Goal: Task Accomplishment & Management: Complete application form

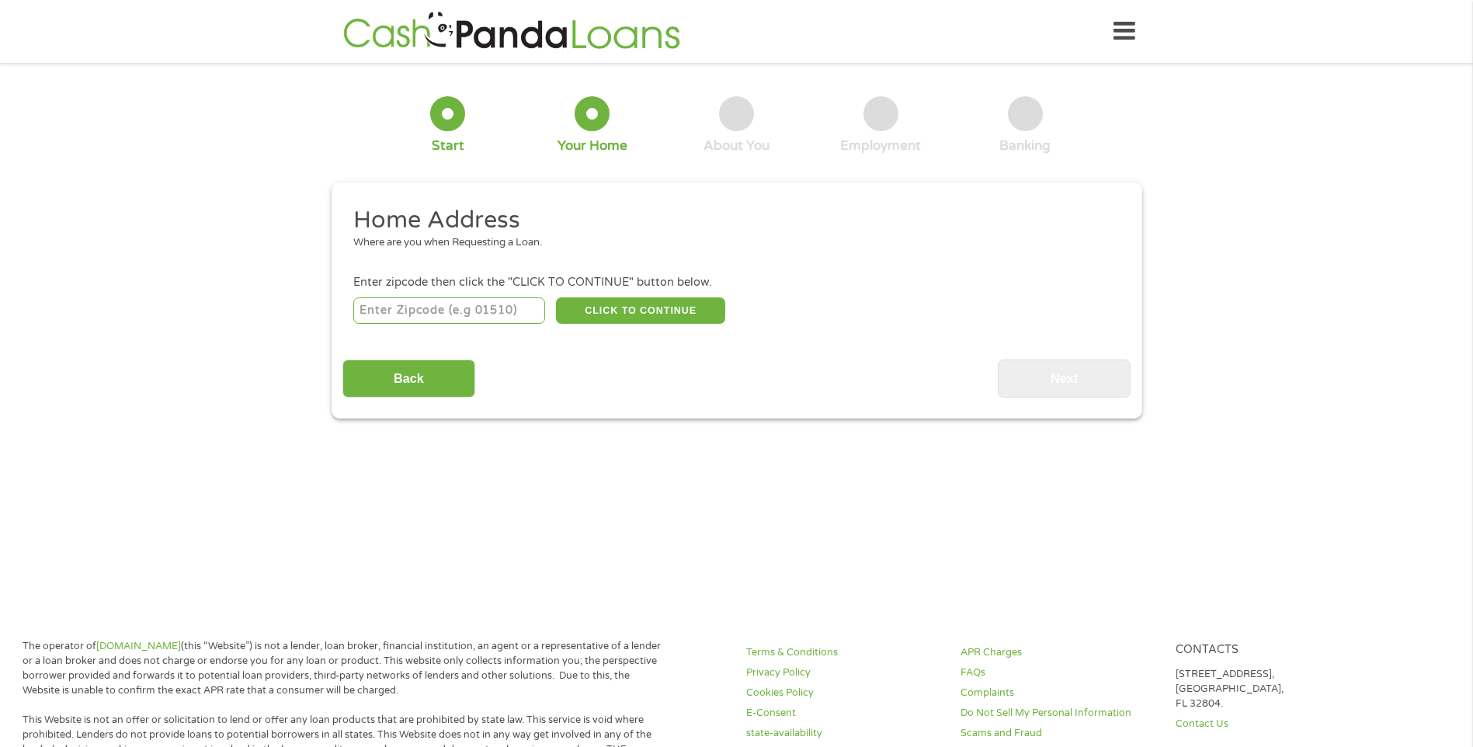
click at [510, 318] on input "number" at bounding box center [449, 310] width 192 height 26
type input "29449"
click at [640, 364] on div "Back Next" at bounding box center [737, 373] width 788 height 49
click at [664, 305] on button "CLICK TO CONTINUE" at bounding box center [640, 310] width 169 height 26
type input "29449"
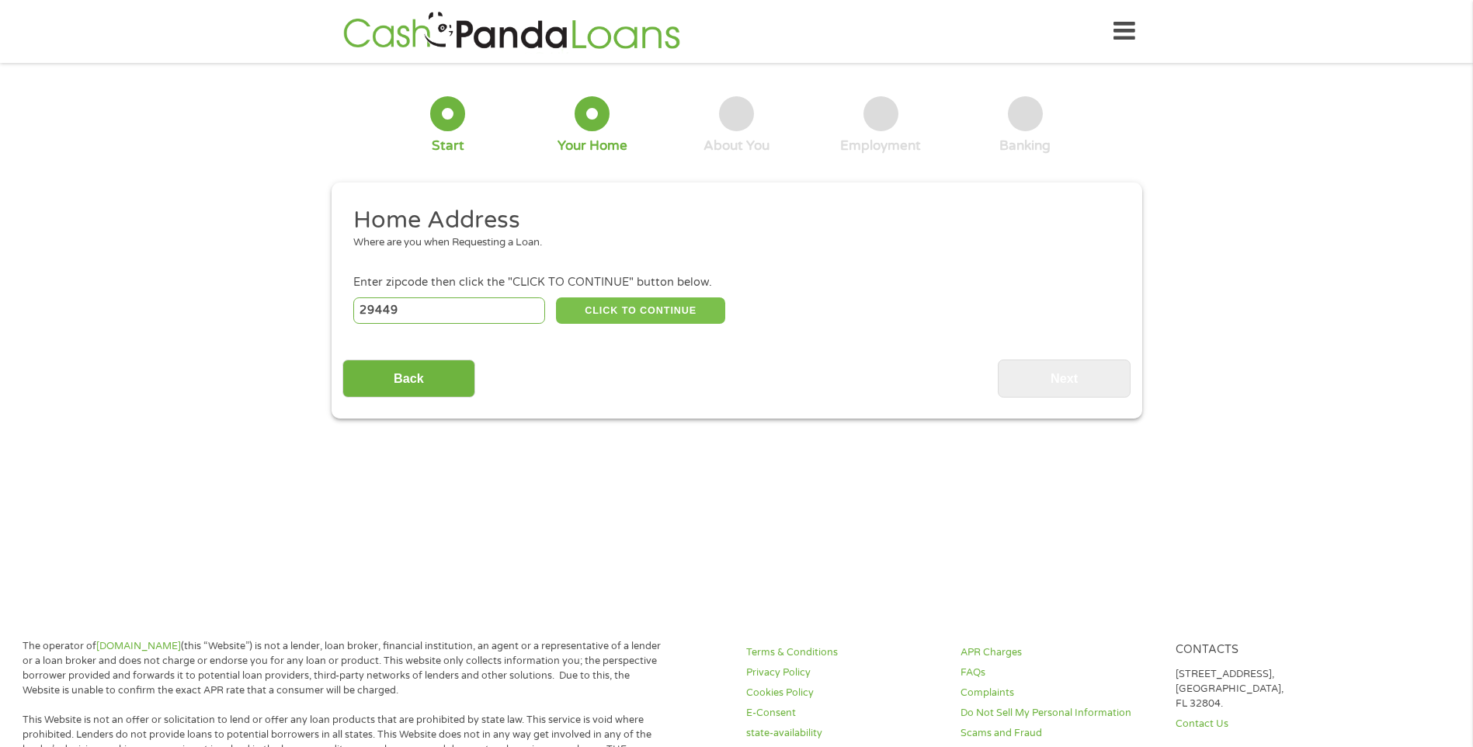
type input "Hollywood"
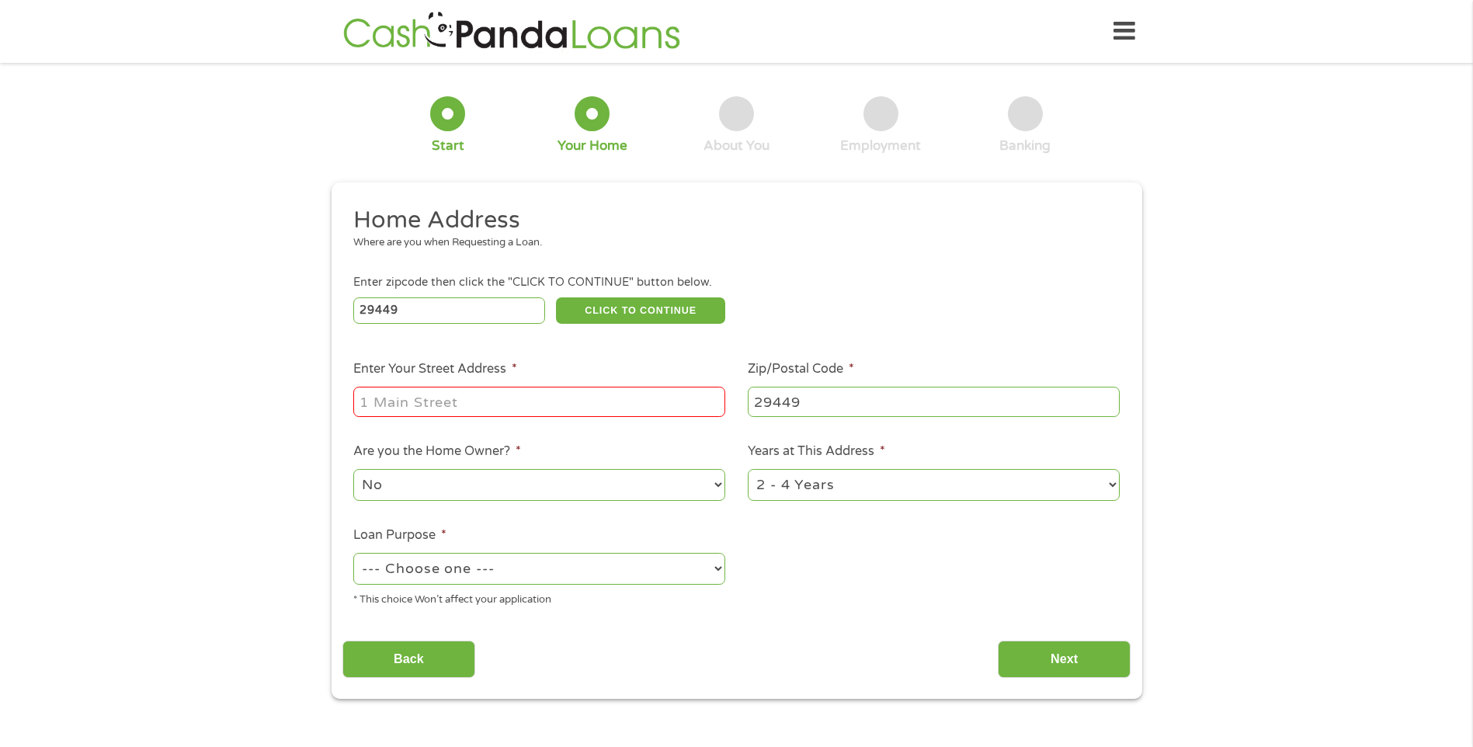
click at [508, 398] on input "Enter Your Street Address *" at bounding box center [539, 402] width 372 height 30
type input "[STREET_ADDRESS][PERSON_NAME][PERSON_NAME]"
click at [858, 335] on ul "Home Address Where are you when Requesting a Loan. Enter zipcode then click the…" at bounding box center [737, 412] width 788 height 415
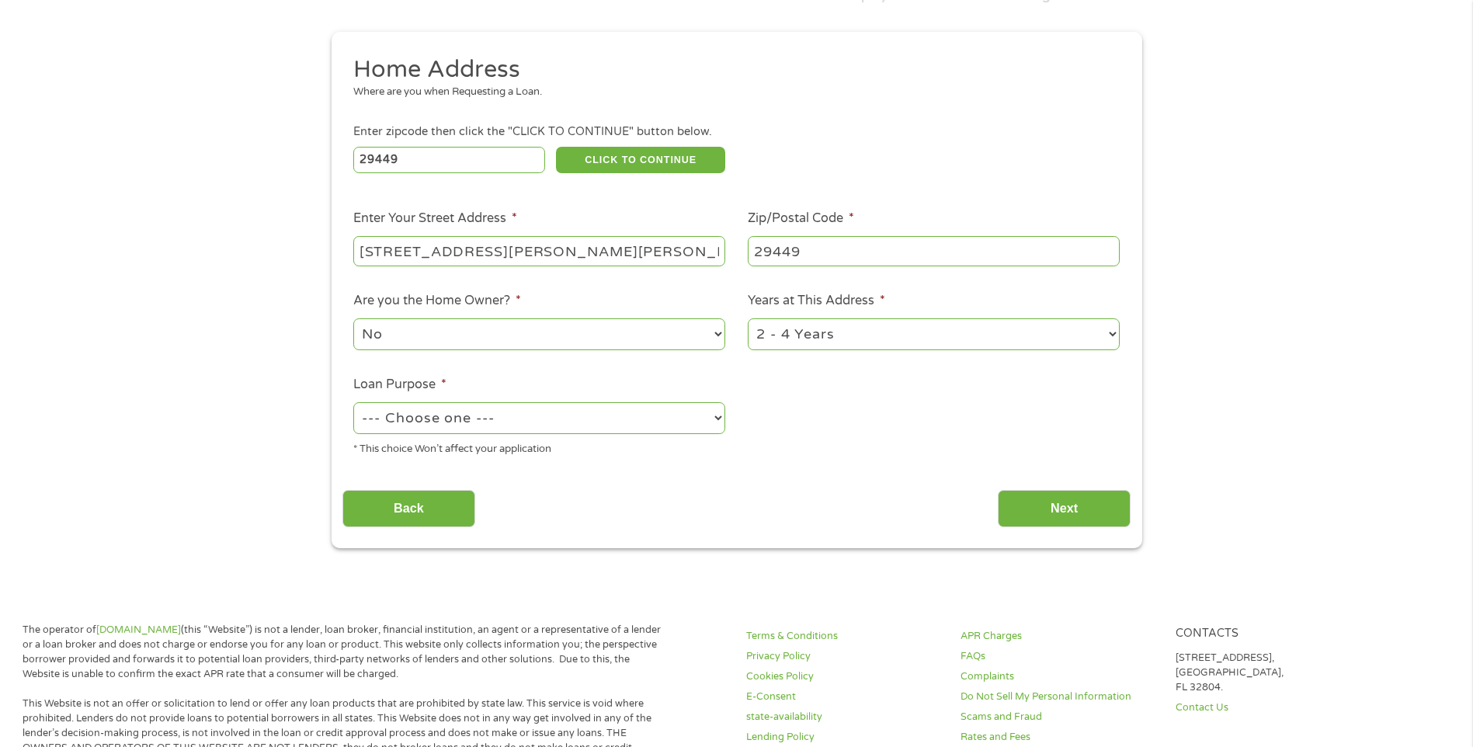
scroll to position [155, 0]
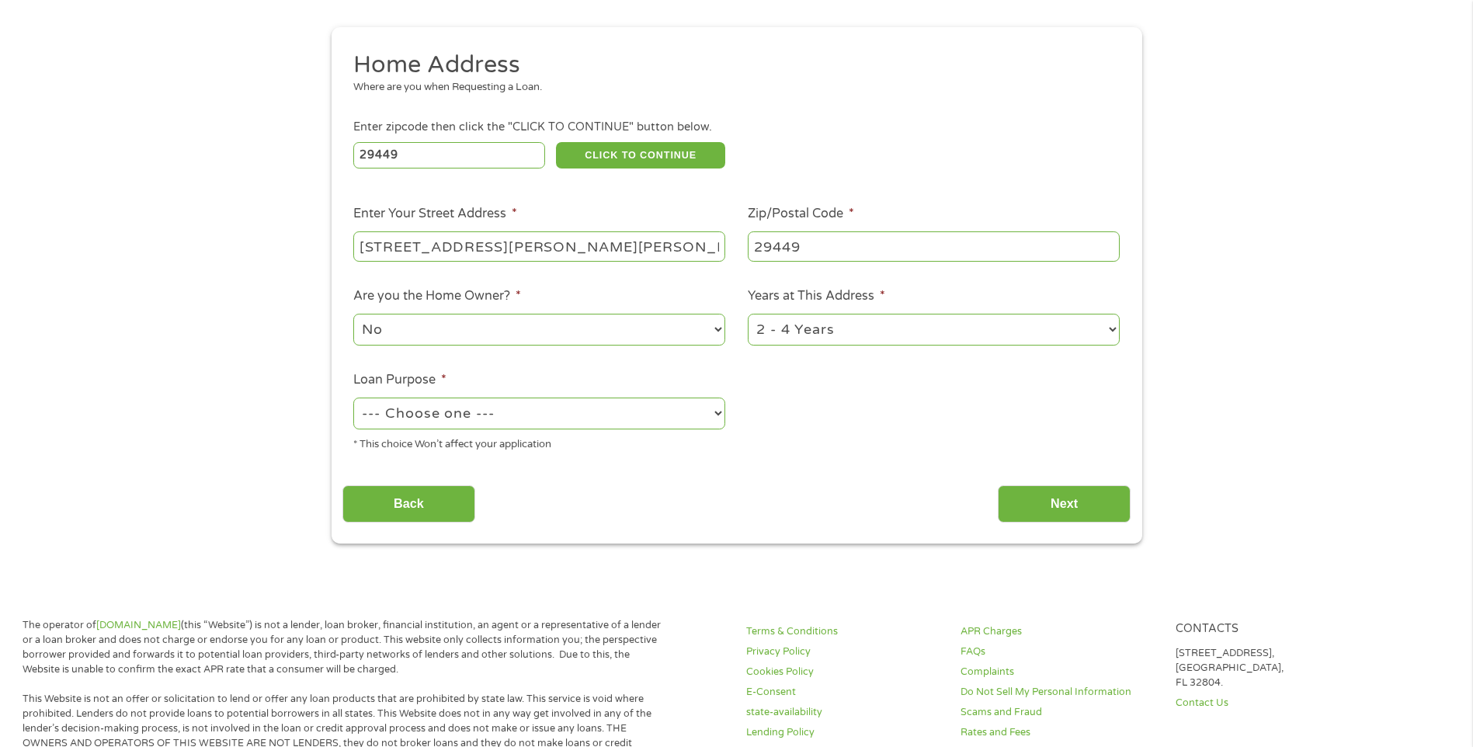
click at [1052, 336] on select "1 Year or less 1 - 2 Years 2 - 4 Years Over 4 Years" at bounding box center [934, 330] width 372 height 32
select select "24months"
click at [748, 314] on select "1 Year or less 1 - 2 Years 2 - 4 Years Over 4 Years" at bounding box center [934, 330] width 372 height 32
drag, startPoint x: 853, startPoint y: 431, endPoint x: 706, endPoint y: 444, distance: 147.3
click at [852, 431] on ul "Home Address Where are you when Requesting a Loan. Enter zipcode then click the…" at bounding box center [737, 257] width 788 height 415
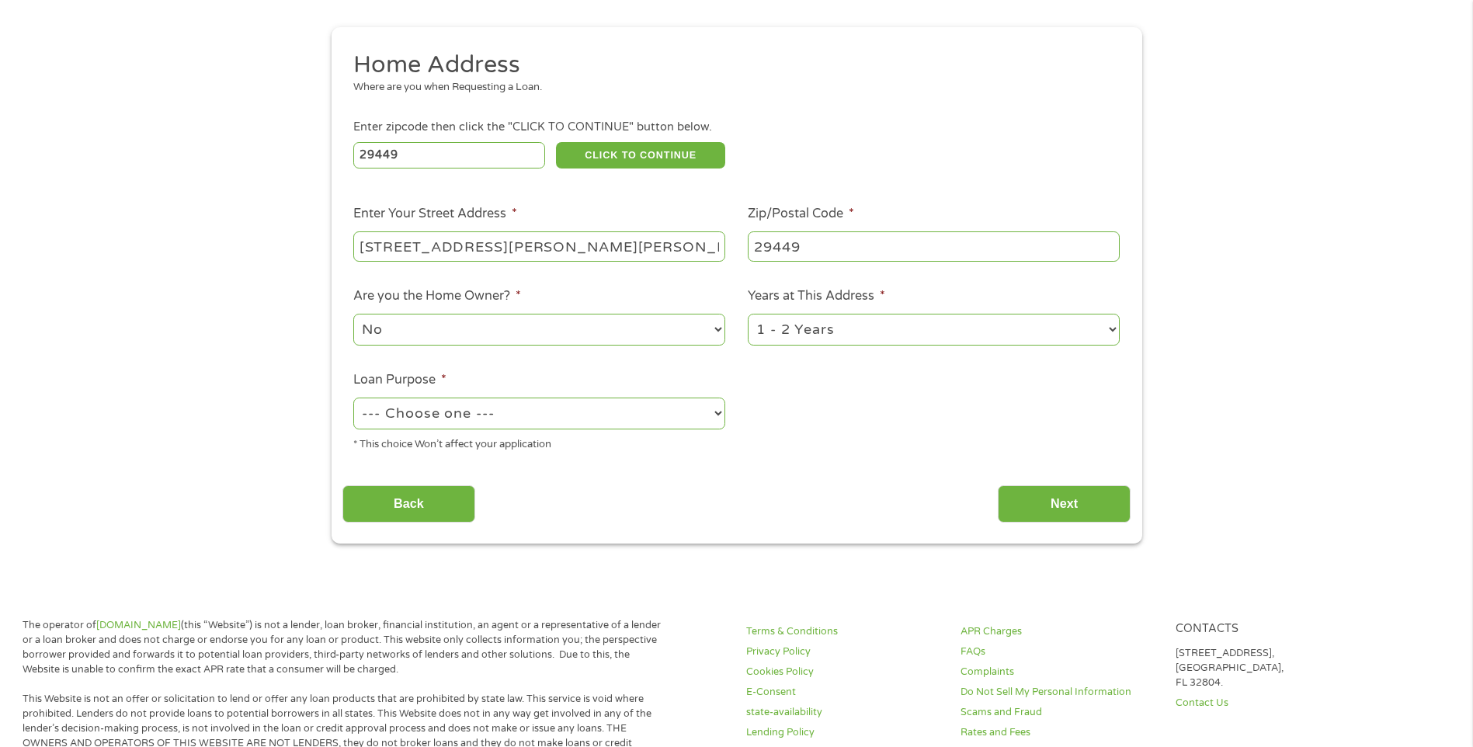
click at [710, 410] on select "--- Choose one --- Pay Bills Debt Consolidation Home Improvement Major Purchase…" at bounding box center [539, 414] width 372 height 32
select select "other"
click at [353, 398] on select "--- Choose one --- Pay Bills Debt Consolidation Home Improvement Major Purchase…" at bounding box center [539, 414] width 372 height 32
drag, startPoint x: 803, startPoint y: 481, endPoint x: 819, endPoint y: 478, distance: 16.5
click at [808, 481] on div "Back Next" at bounding box center [737, 498] width 788 height 49
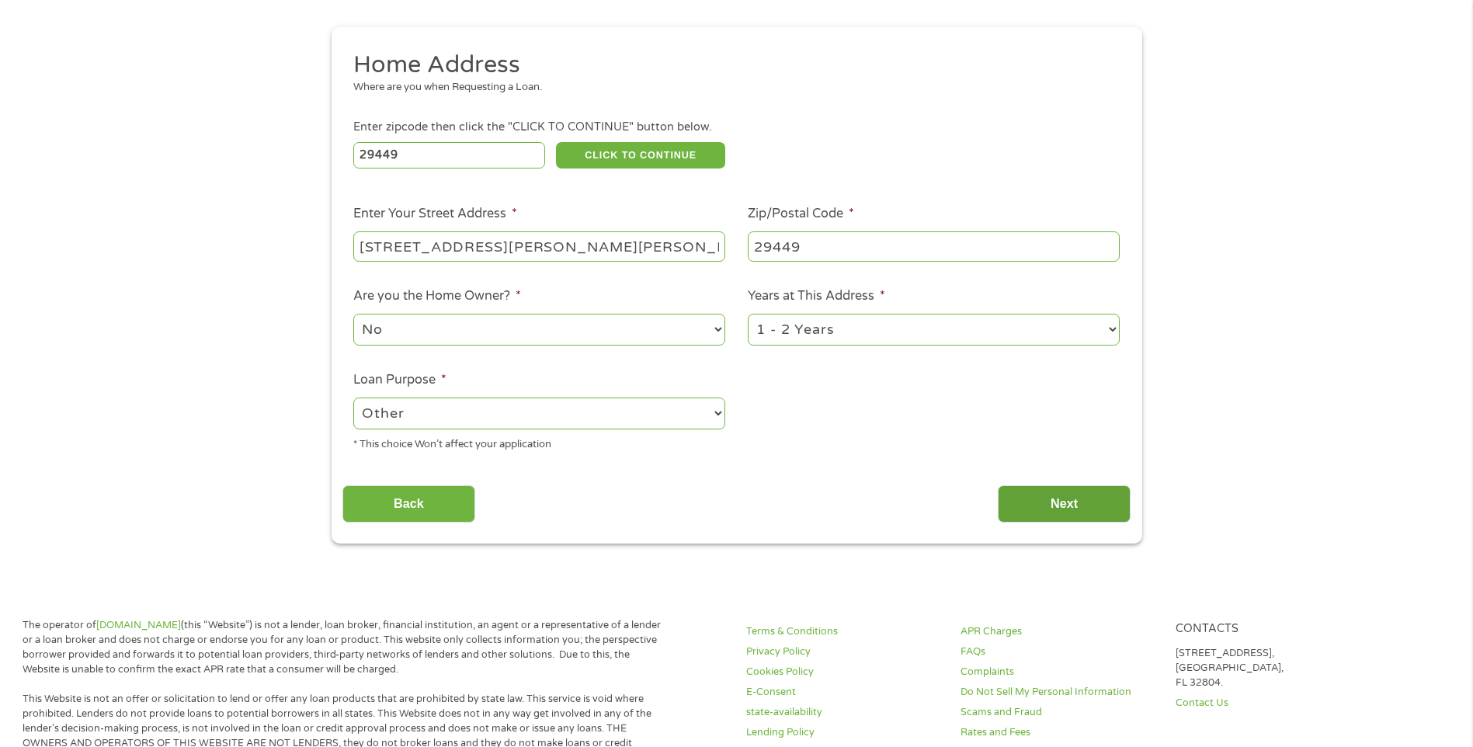
click at [1072, 504] on input "Next" at bounding box center [1064, 504] width 133 height 38
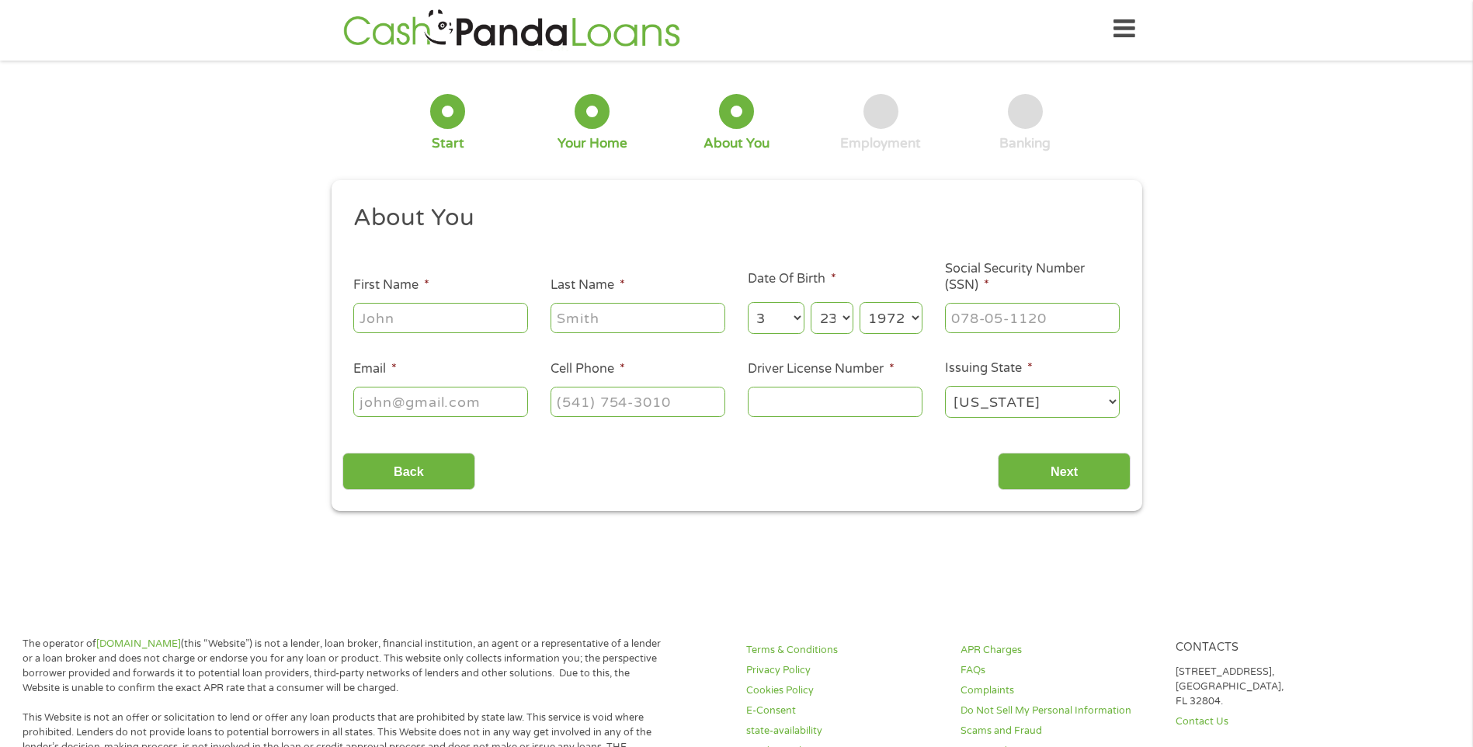
scroll to position [0, 0]
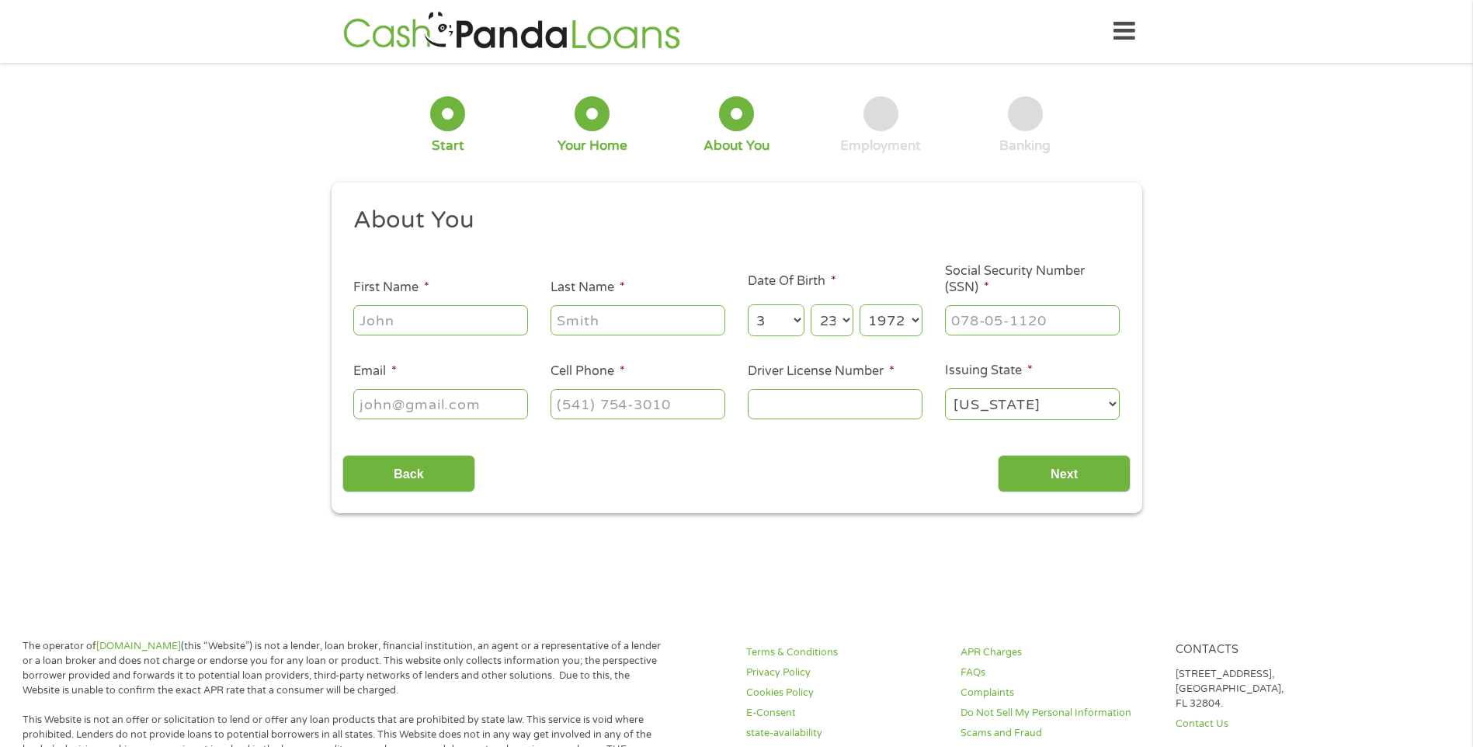
click at [458, 328] on input "First Name *" at bounding box center [440, 320] width 175 height 30
type input "[PERSON_NAME]"
select select "2"
select select "5"
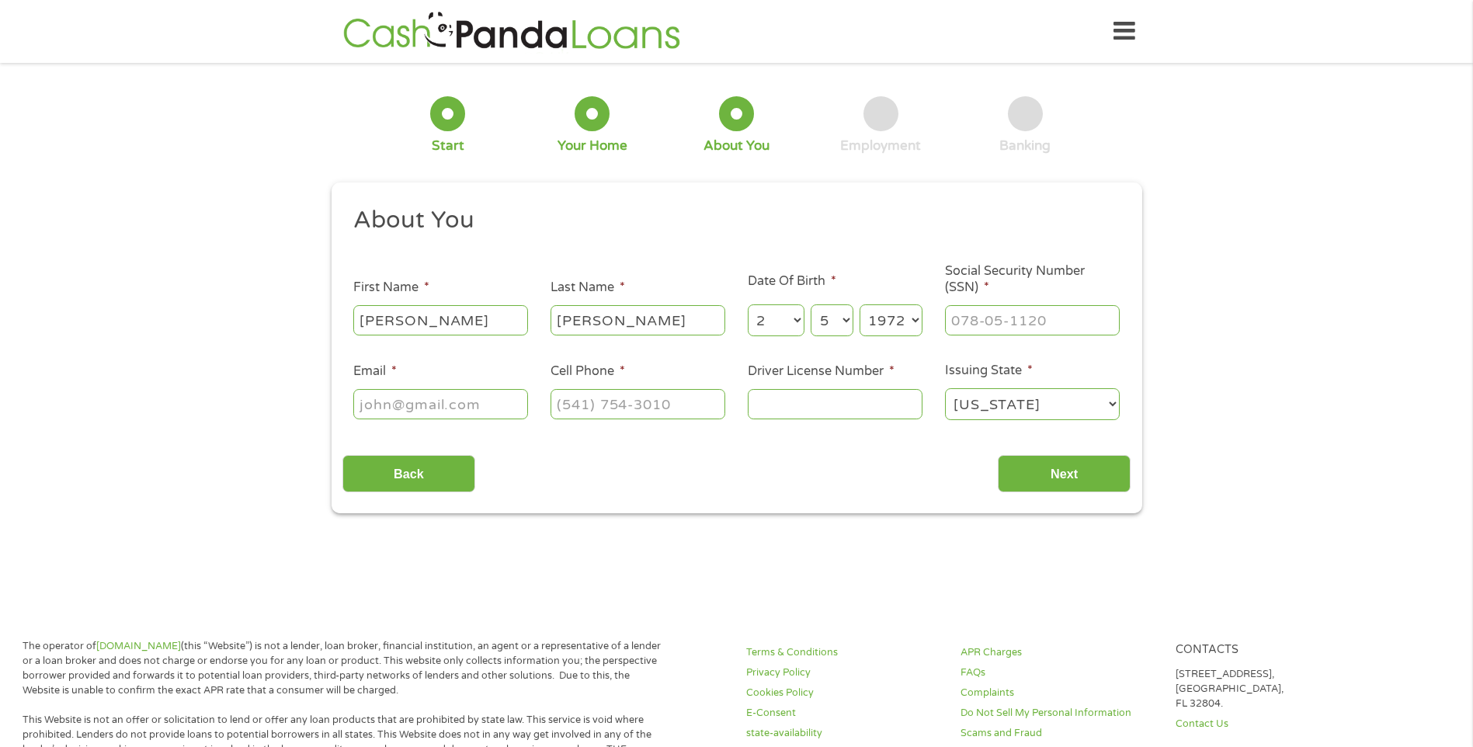
select select "1949"
type input "[EMAIL_ADDRESS][DOMAIN_NAME]"
type input "[PHONE_NUMBER]"
click at [1052, 329] on input "___-__-____" at bounding box center [1032, 320] width 175 height 30
click at [954, 325] on input "___-__-____" at bounding box center [1032, 320] width 175 height 30
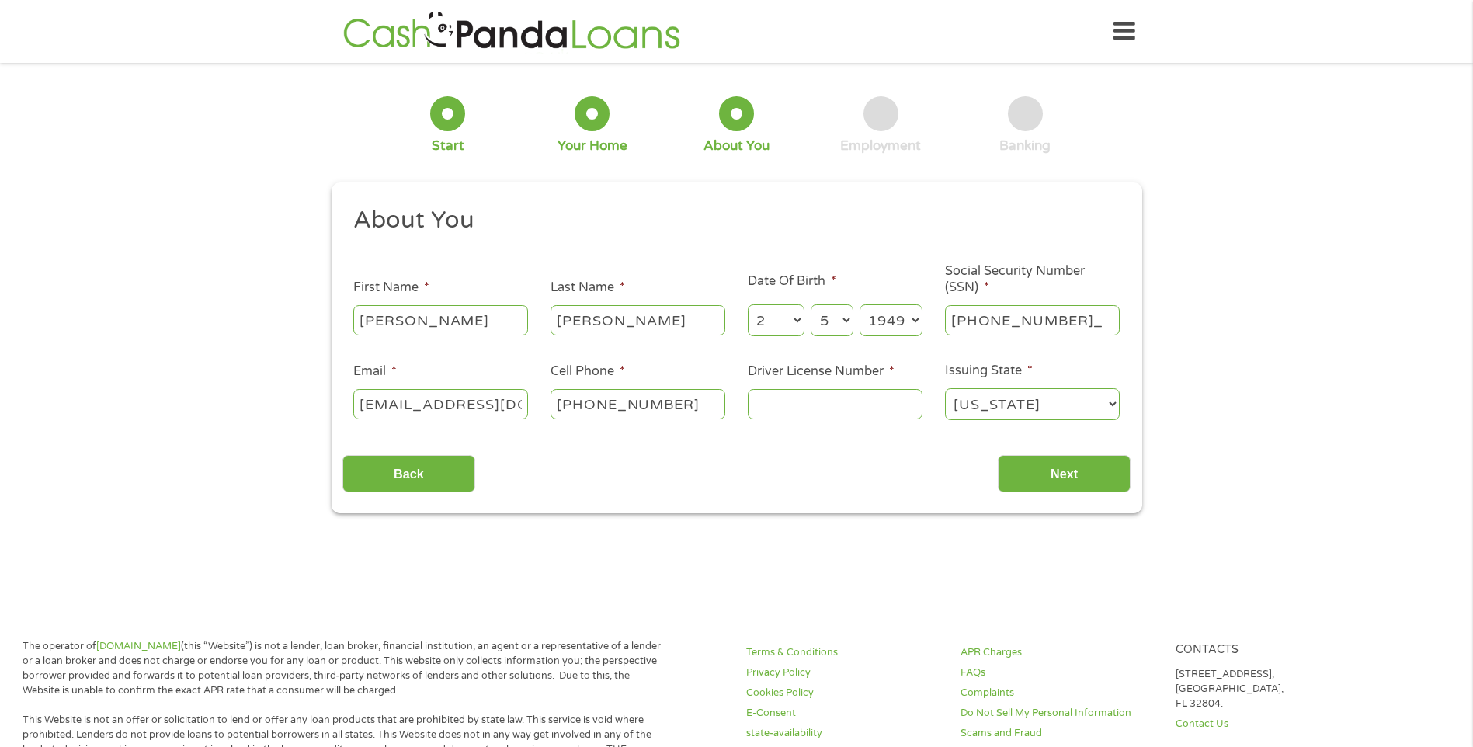
type input "251-98-5531"
click at [851, 406] on input "Driver License Number *" at bounding box center [835, 404] width 175 height 30
type input "009244501"
click at [892, 453] on div "Back Next" at bounding box center [737, 468] width 788 height 49
click at [1097, 471] on input "Next" at bounding box center [1064, 474] width 133 height 38
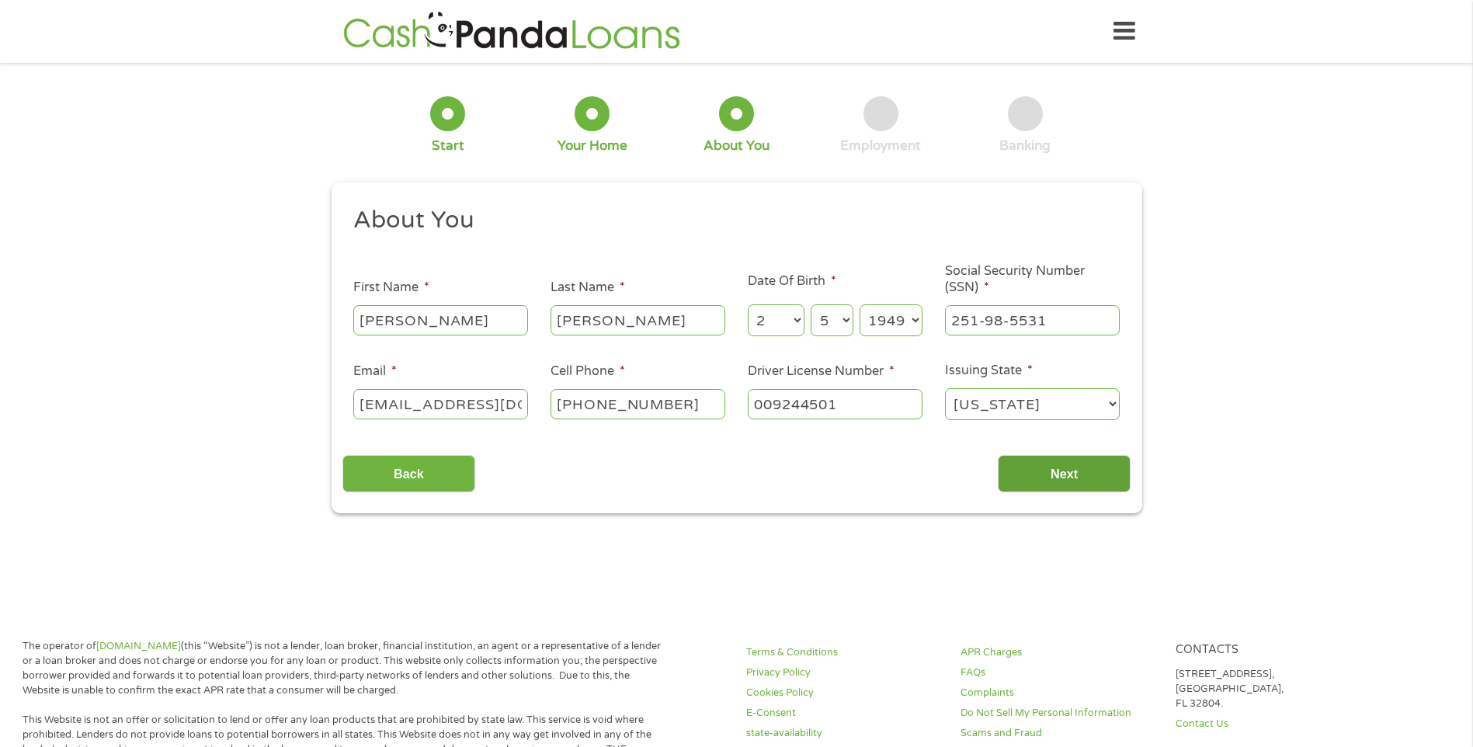
click at [1069, 475] on input "Next" at bounding box center [1064, 474] width 133 height 38
click at [910, 453] on div "Back Next" at bounding box center [737, 468] width 788 height 49
click at [1031, 468] on input "Next" at bounding box center [1064, 474] width 133 height 38
click at [505, 329] on input "[PERSON_NAME]" at bounding box center [440, 320] width 175 height 30
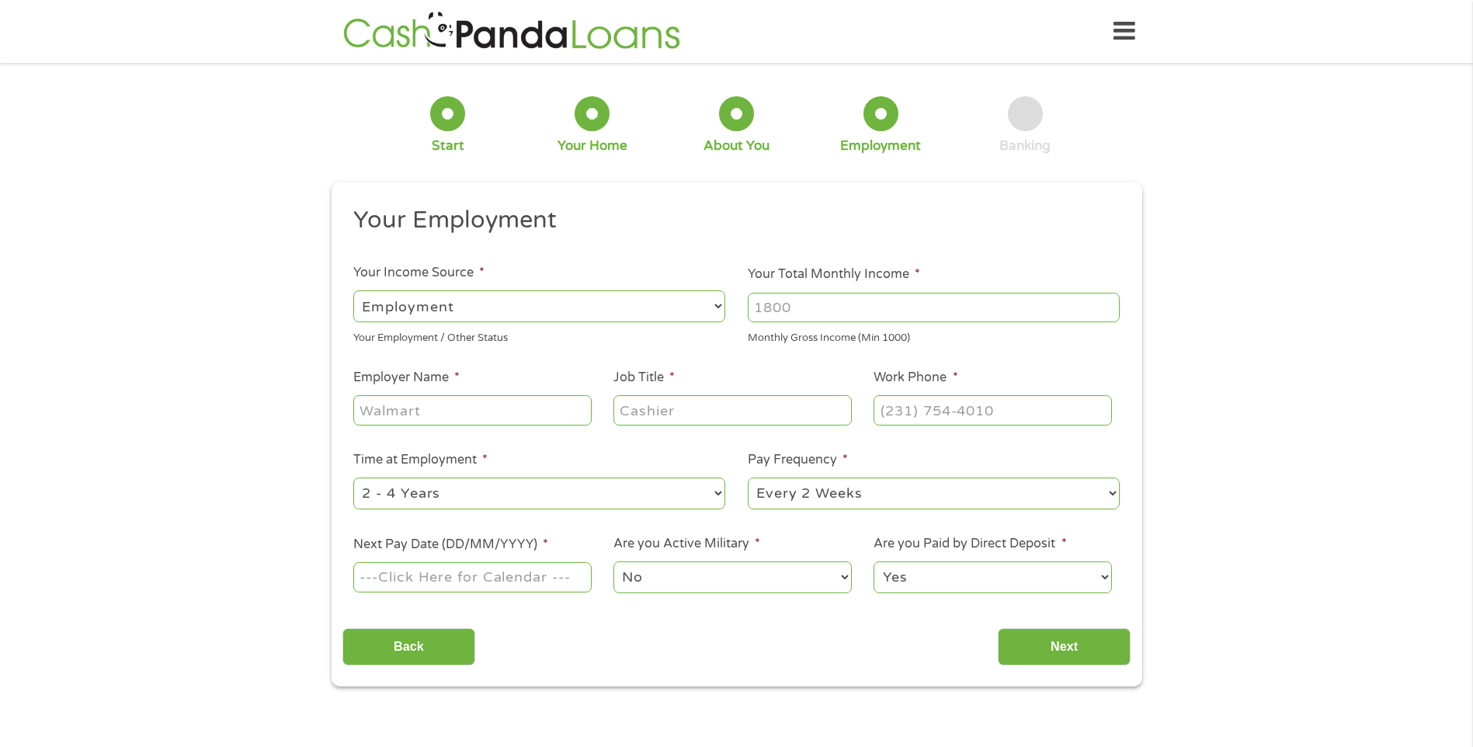
scroll to position [6, 6]
click at [657, 316] on select "--- Choose one --- Employment [DEMOGRAPHIC_DATA] Benefits" at bounding box center [539, 306] width 372 height 32
select select "benefits"
click at [353, 290] on select "--- Choose one --- Employment [DEMOGRAPHIC_DATA] Benefits" at bounding box center [539, 306] width 372 height 32
type input "Other"
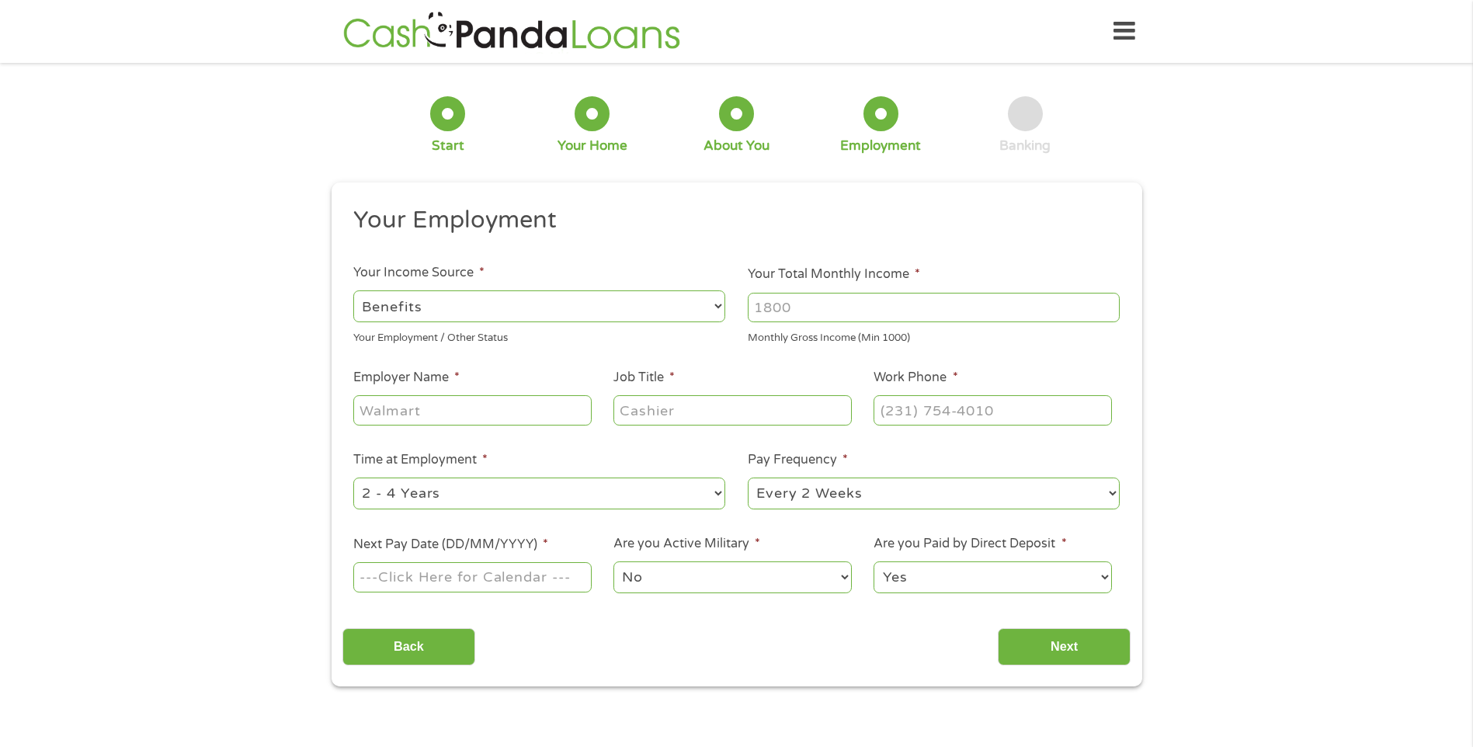
type input "[PHONE_NUMBER]"
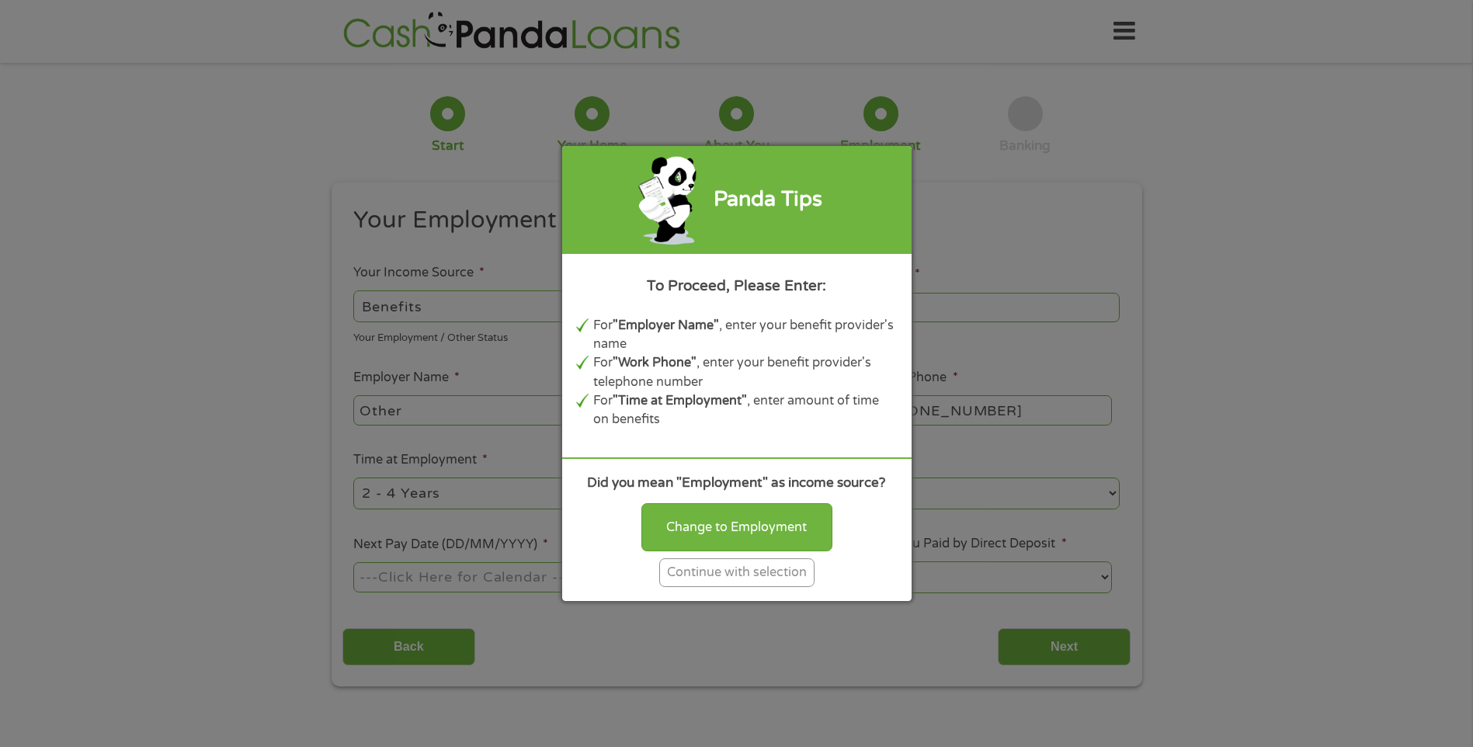
click at [741, 576] on div "Continue with selection" at bounding box center [736, 572] width 155 height 29
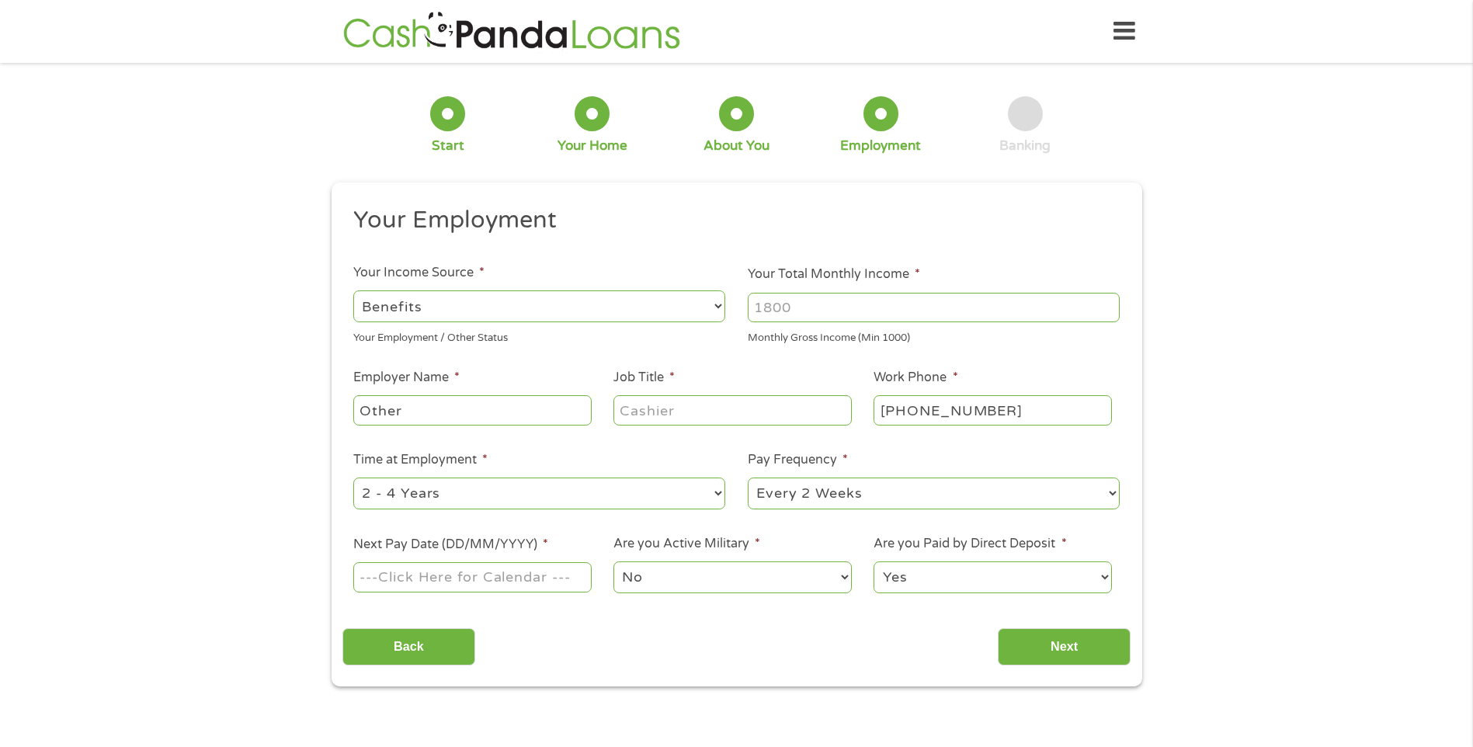
click at [824, 318] on input "Your Total Monthly Income *" at bounding box center [934, 308] width 372 height 30
type input "3057"
drag, startPoint x: 684, startPoint y: 340, endPoint x: 698, endPoint y: 361, distance: 25.6
click at [684, 340] on div "Your Employment / Other Status" at bounding box center [539, 335] width 372 height 21
click at [715, 409] on input "Job Title *" at bounding box center [733, 410] width 238 height 30
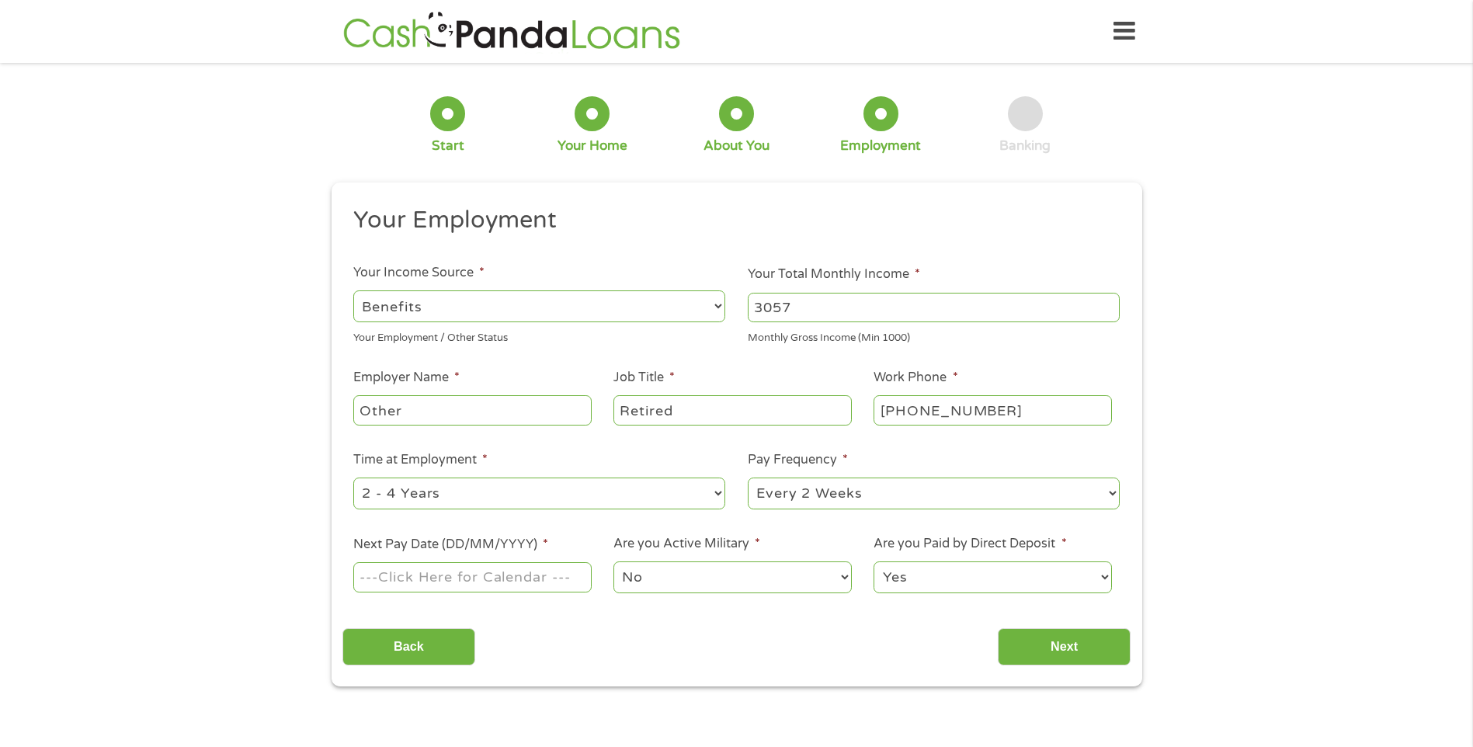
type input "Retired"
click at [430, 406] on input "Other" at bounding box center [472, 410] width 238 height 30
drag, startPoint x: 433, startPoint y: 410, endPoint x: 240, endPoint y: 395, distance: 193.2
click at [262, 400] on div "1 Start 2 Your Home 3 About You 4 Employment 5 Banking 6 This field is hidden w…" at bounding box center [736, 380] width 1473 height 613
type input "Retires"
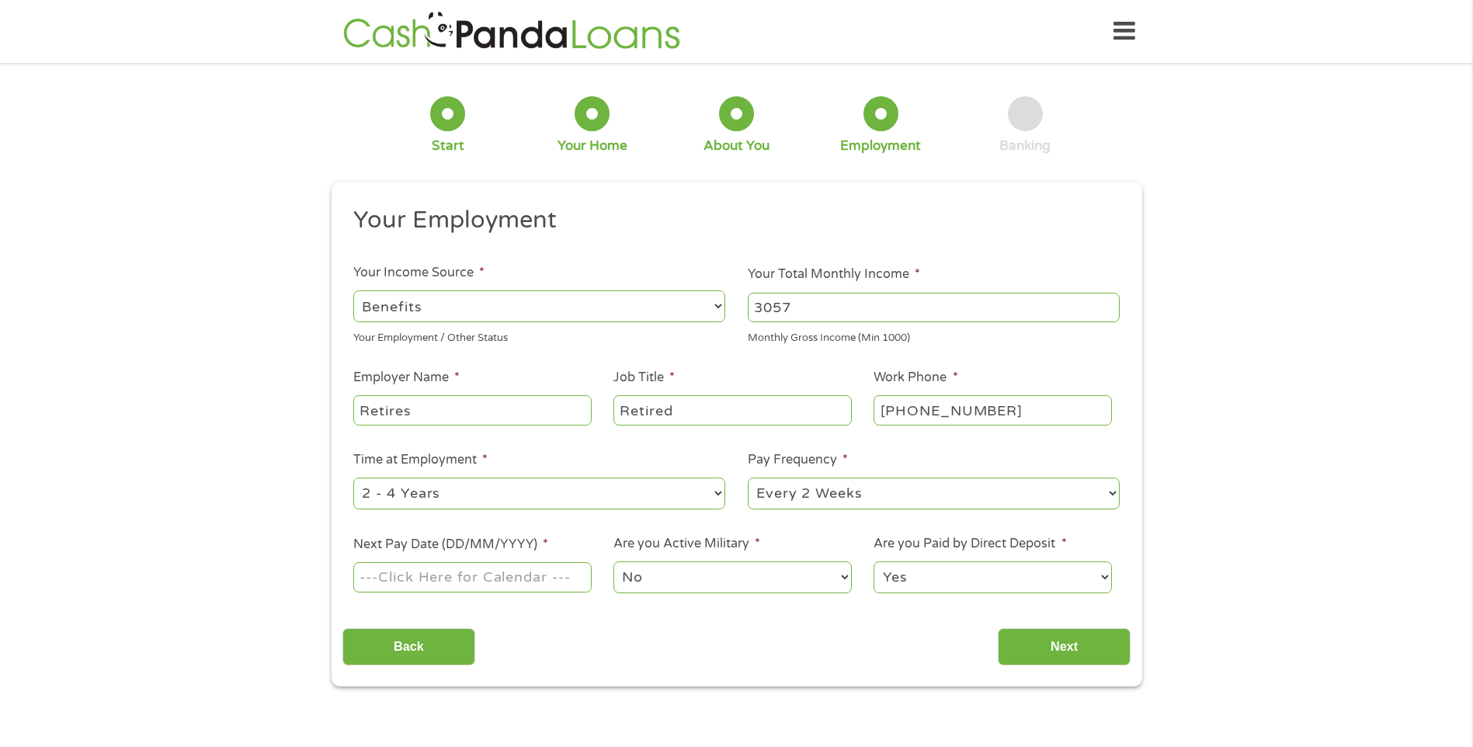
drag, startPoint x: 1073, startPoint y: 351, endPoint x: 1022, endPoint y: 348, distance: 51.4
click at [1076, 350] on ul "Your Employment Your Income Source * --- Choose one --- Employment [DEMOGRAPHIC…" at bounding box center [737, 406] width 788 height 402
click at [528, 496] on select "--- Choose one --- 1 Year or less 1 - 2 Years 2 - 4 Years Over 4 Years" at bounding box center [539, 494] width 372 height 32
select select "60months"
click at [353, 478] on select "--- Choose one --- 1 Year or less 1 - 2 Years 2 - 4 Years Over 4 Years" at bounding box center [539, 494] width 372 height 32
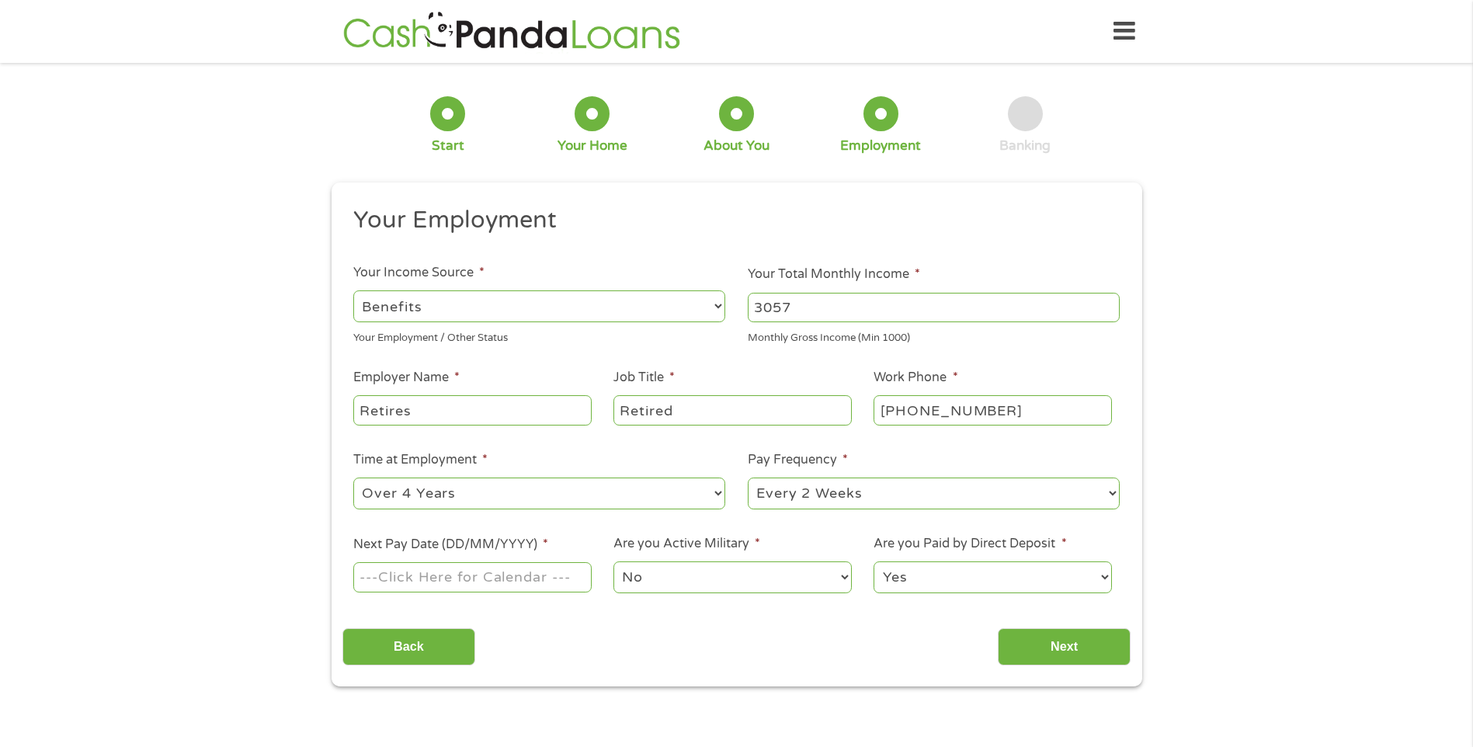
click at [1049, 496] on select "--- Choose one --- Every 2 Weeks Every Week Monthly Semi-Monthly" at bounding box center [934, 494] width 372 height 32
select select "monthly"
click at [748, 478] on select "--- Choose one --- Every 2 Weeks Every Week Monthly Semi-Monthly" at bounding box center [934, 494] width 372 height 32
click at [535, 584] on input "Next Pay Date (DD/MM/YYYY) *" at bounding box center [472, 577] width 238 height 30
drag, startPoint x: 457, startPoint y: 582, endPoint x: 450, endPoint y: 579, distance: 8.4
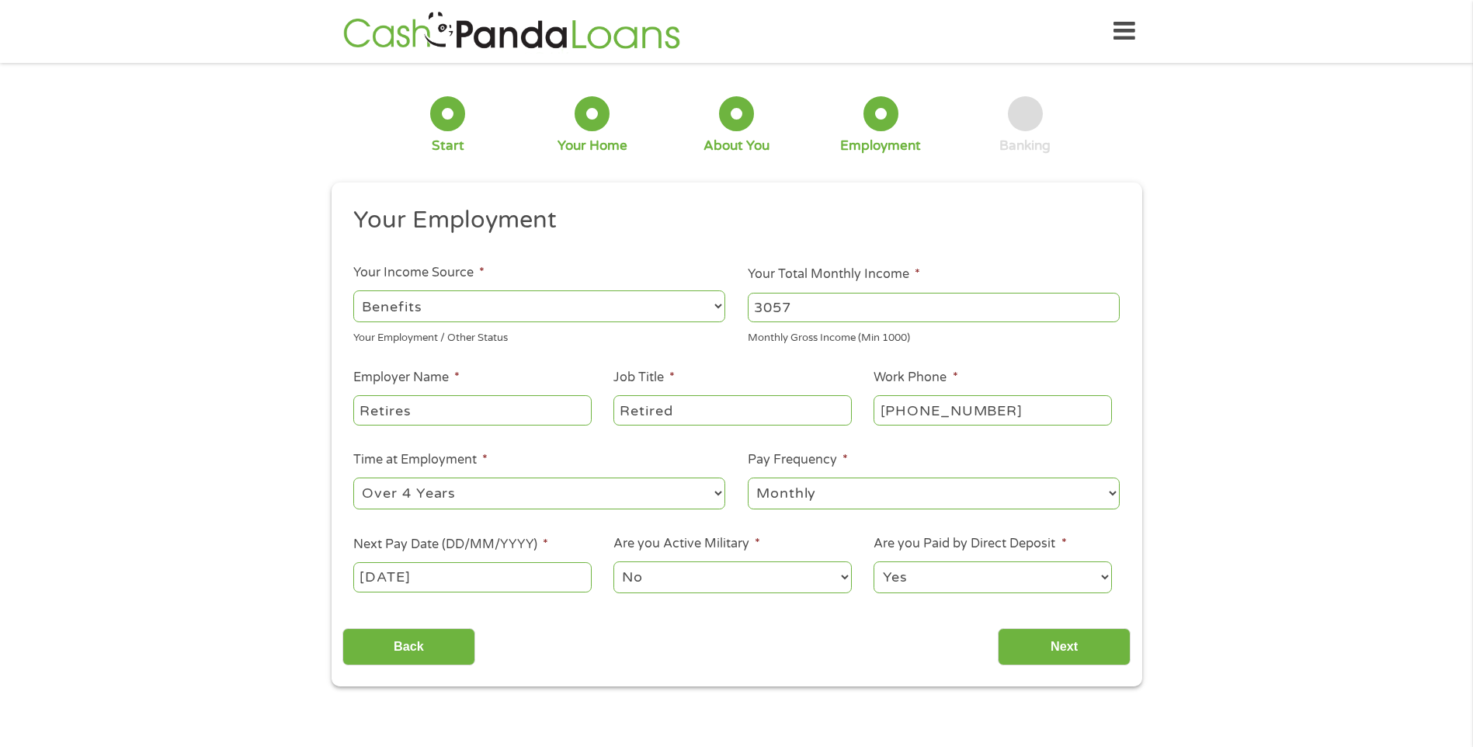
click at [457, 582] on input "[DATE]" at bounding box center [472, 577] width 238 height 30
click at [389, 587] on input "[DATE]" at bounding box center [472, 577] width 238 height 30
click at [403, 576] on input "[DATE]" at bounding box center [472, 577] width 238 height 30
drag, startPoint x: 403, startPoint y: 576, endPoint x: 384, endPoint y: 579, distance: 19.6
click at [384, 579] on input "[DATE]" at bounding box center [472, 577] width 238 height 30
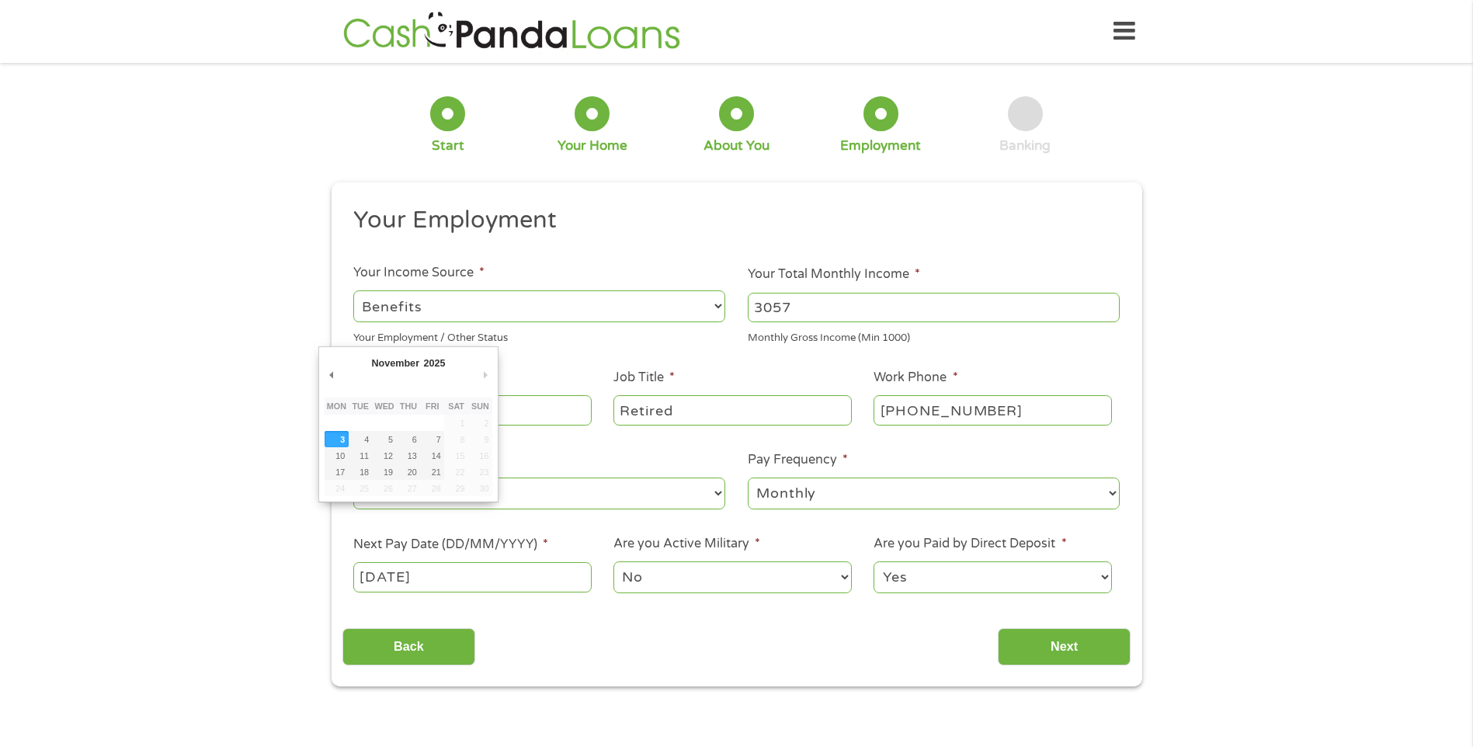
click at [651, 614] on div "Your Employment Your Income Source * --- Choose one --- Employment [DEMOGRAPHIC…" at bounding box center [737, 435] width 788 height 461
click at [481, 569] on input "[DATE]" at bounding box center [472, 577] width 238 height 30
click at [423, 577] on input "[DATE]" at bounding box center [472, 577] width 238 height 30
type input "[DATE]"
drag, startPoint x: 457, startPoint y: 579, endPoint x: 326, endPoint y: 569, distance: 130.8
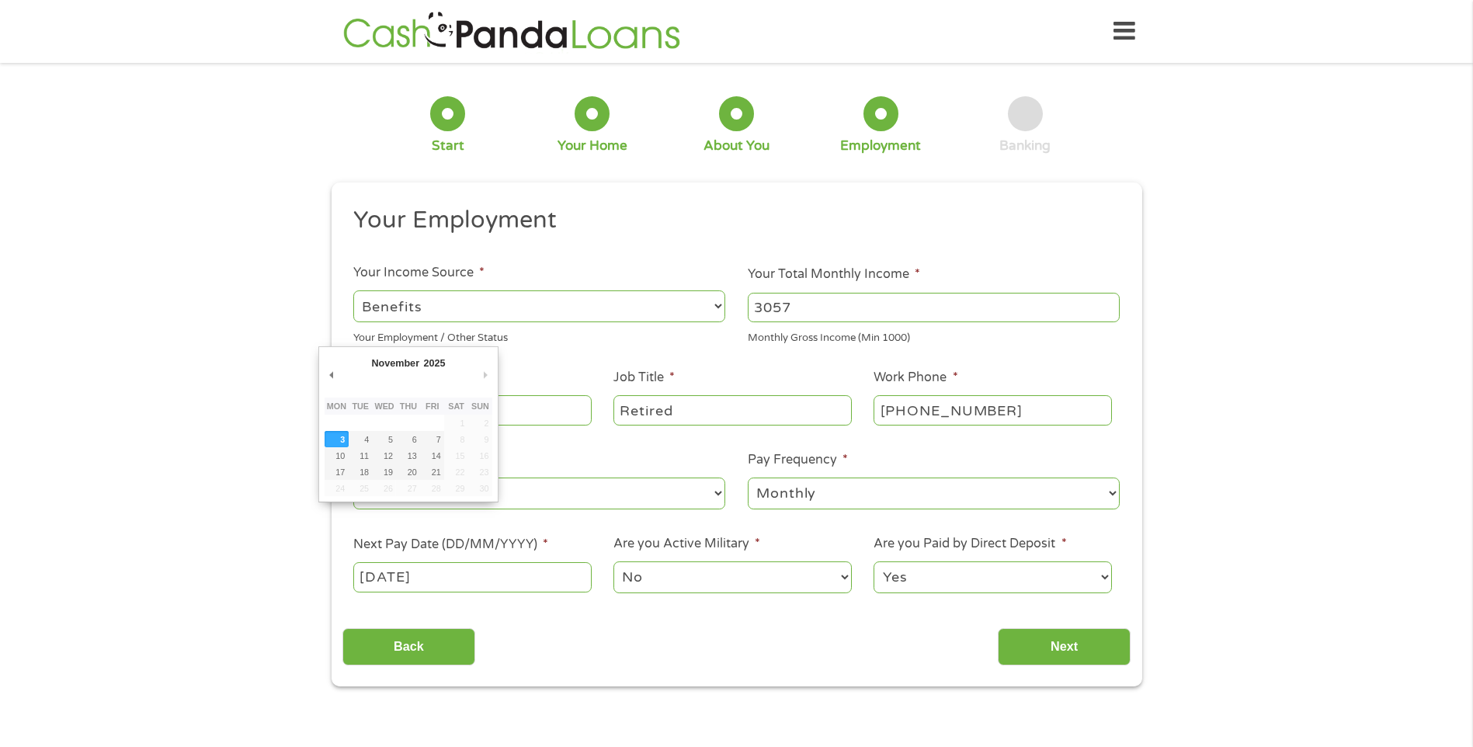
click at [326, 569] on div "1 Start 2 Your Home 3 About You 4 Employment 5 Banking 6 This field is hidden w…" at bounding box center [737, 380] width 839 height 613
drag, startPoint x: 326, startPoint y: 569, endPoint x: 370, endPoint y: 581, distance: 45.0
click at [409, 606] on div "Your Employment Your Income Source * --- Choose one --- Employment [DEMOGRAPHIC…" at bounding box center [737, 435] width 788 height 461
click at [361, 572] on input "[DATE]" at bounding box center [472, 577] width 238 height 30
click at [603, 633] on div "Back Next" at bounding box center [737, 641] width 788 height 49
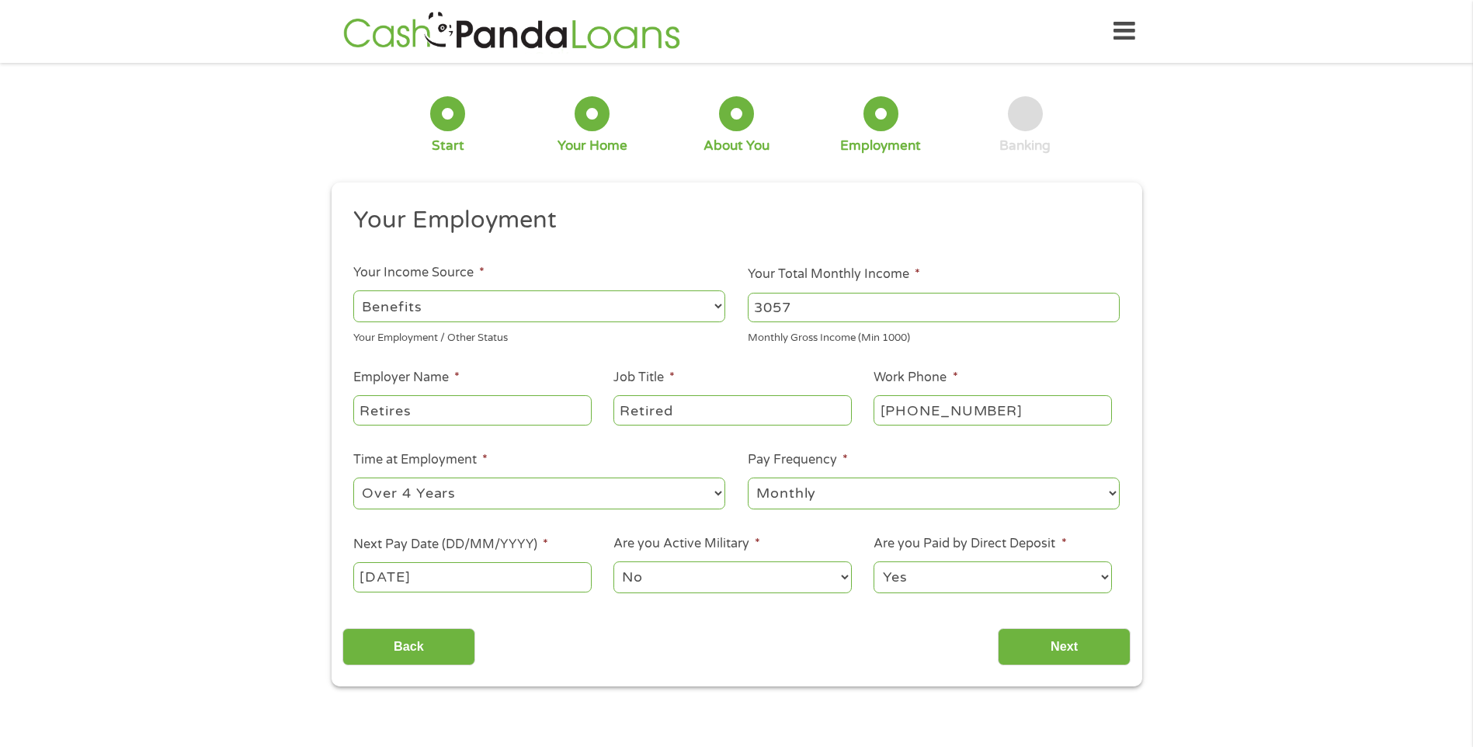
click at [764, 652] on div "Back Next" at bounding box center [737, 641] width 788 height 49
click at [1066, 633] on input "Next" at bounding box center [1064, 647] width 133 height 38
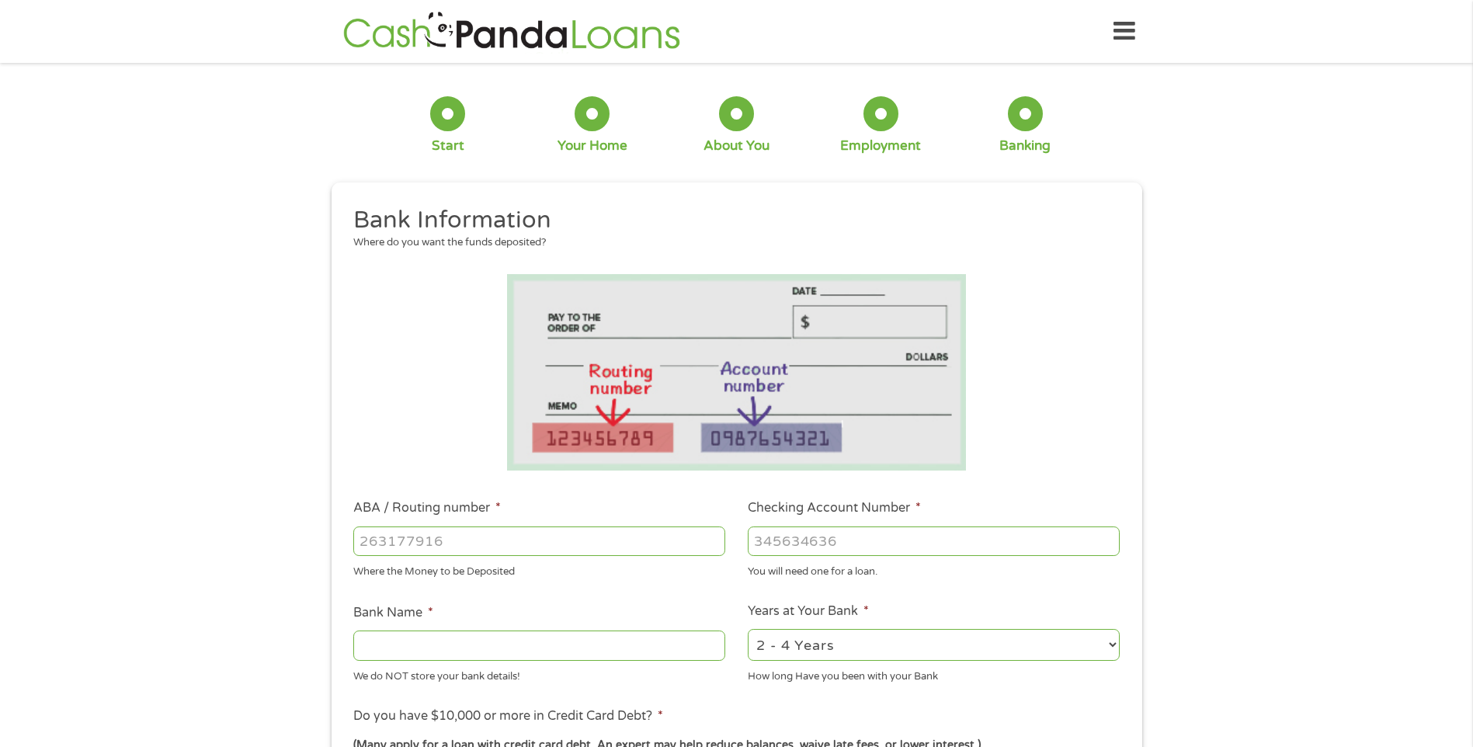
click at [479, 539] on input "ABA / Routing number *" at bounding box center [539, 542] width 372 height 30
type input "053207766"
type input "[PERSON_NAME] FARGO BANK"
type input "053207766"
click at [837, 541] on input "Checking Account Number *" at bounding box center [934, 542] width 372 height 30
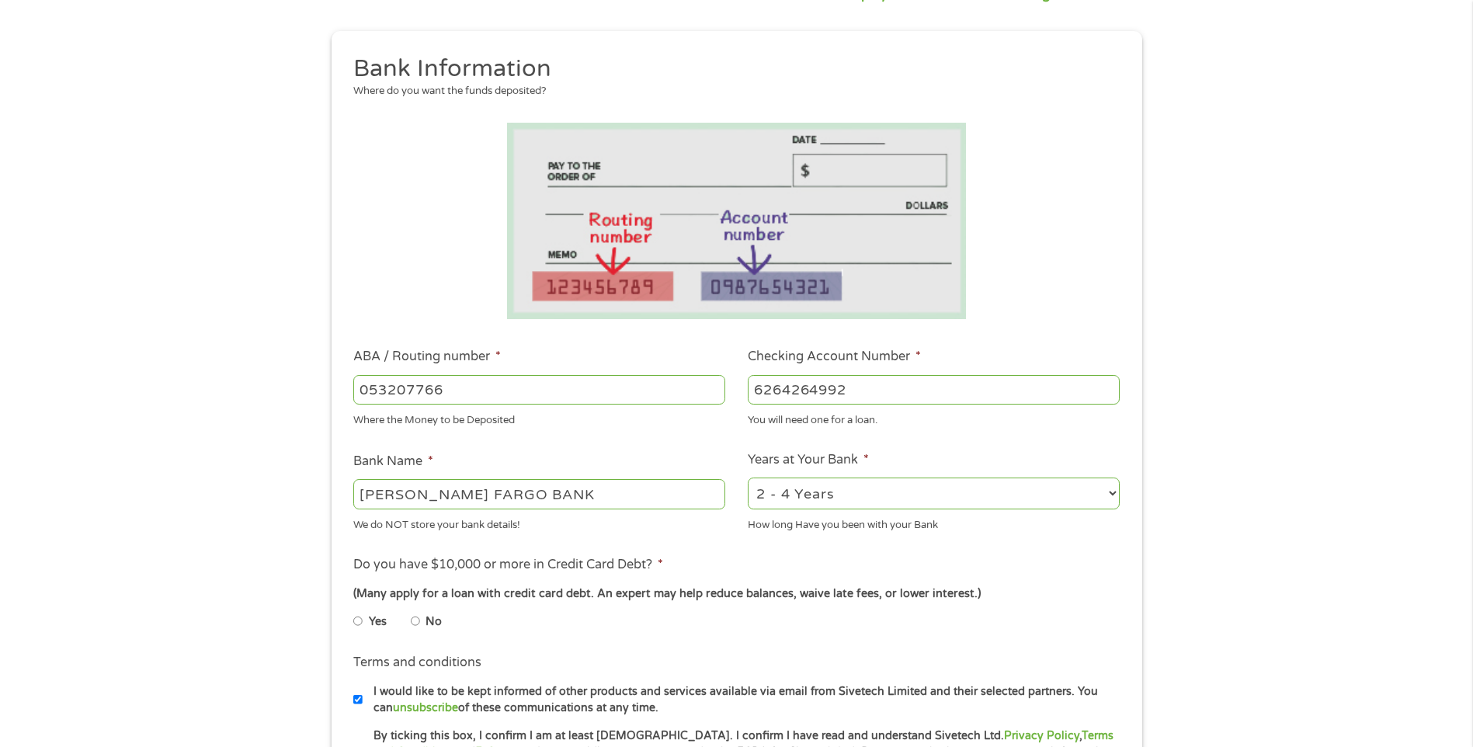
scroll to position [155, 0]
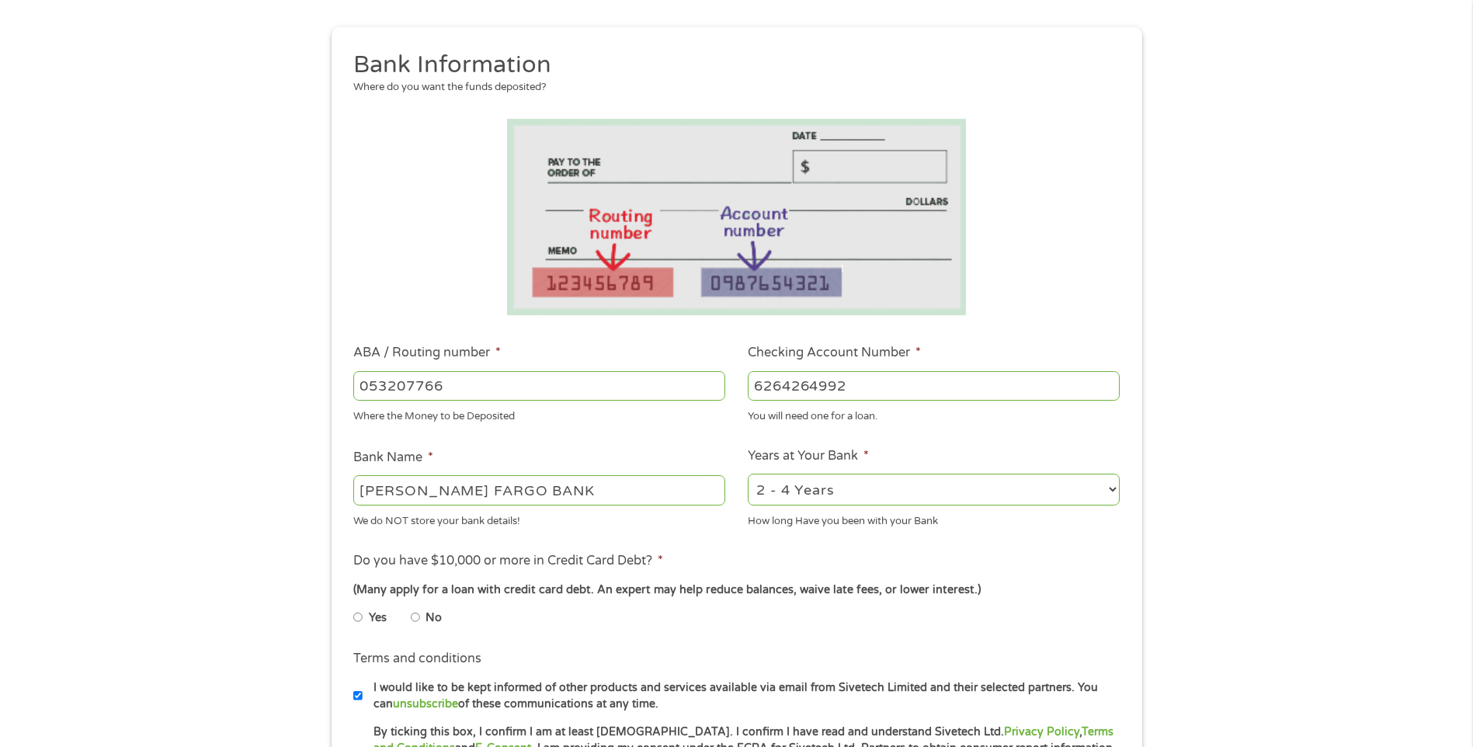
type input "6264264992"
click at [949, 489] on select "2 - 4 Years 6 - 12 Months 1 - 2 Years Over 4 Years" at bounding box center [934, 490] width 372 height 32
select select "60months"
click at [748, 474] on select "2 - 4 Years 6 - 12 Months 1 - 2 Years Over 4 Years" at bounding box center [934, 490] width 372 height 32
click at [963, 623] on div "Yes No" at bounding box center [736, 621] width 766 height 36
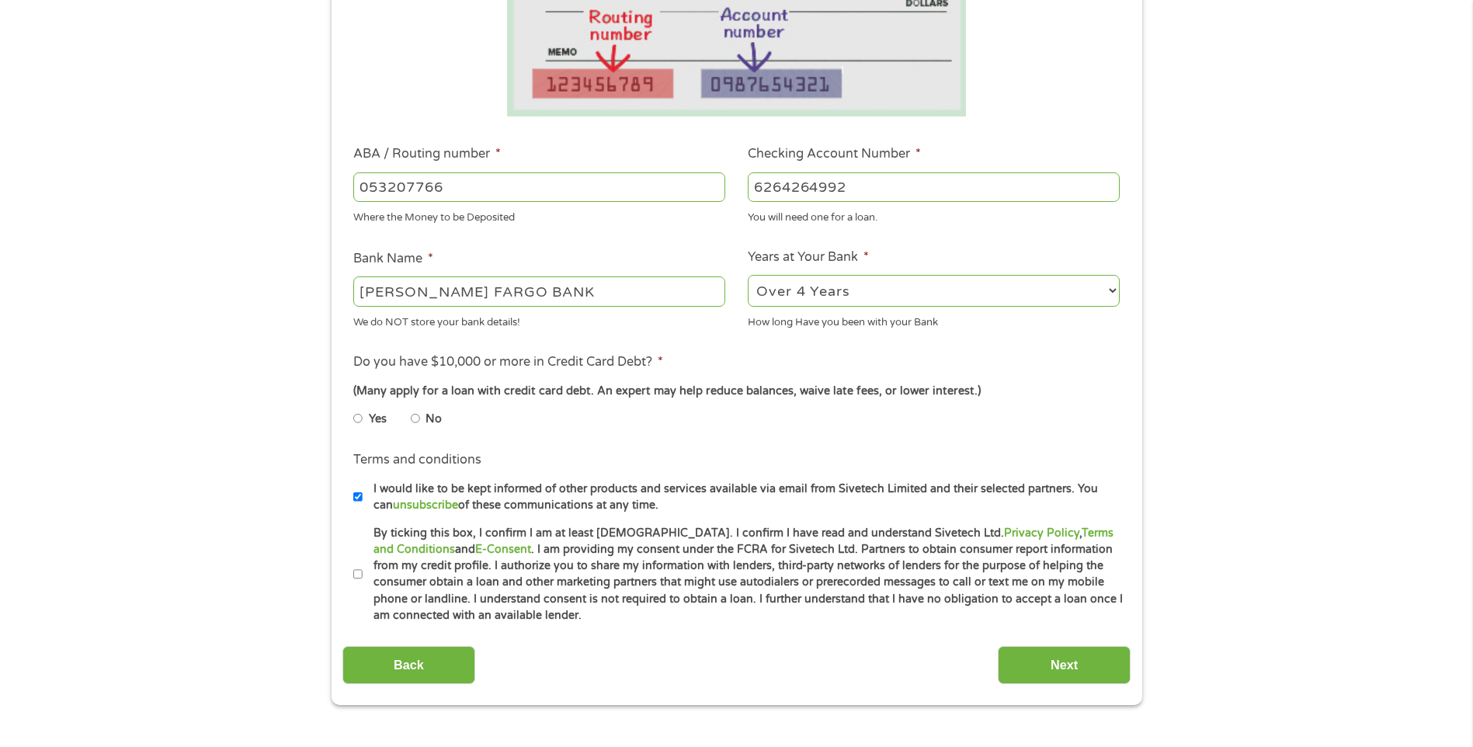
scroll to position [388, 0]
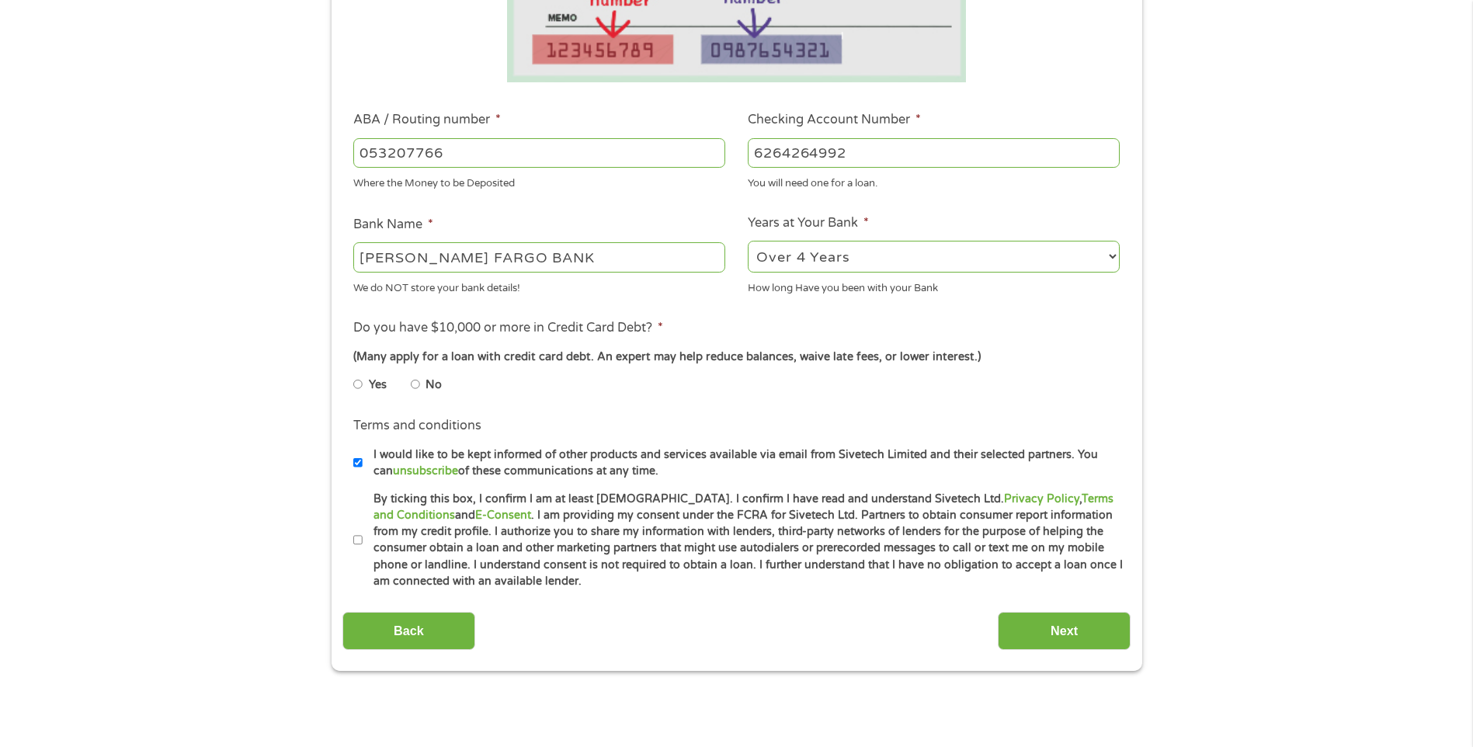
click at [409, 381] on li "Yes" at bounding box center [381, 385] width 57 height 30
click at [414, 384] on input "No" at bounding box center [415, 384] width 9 height 25
radio input "true"
click at [360, 540] on input "By ticking this box, I confirm I am at least [DEMOGRAPHIC_DATA]. I confirm I ha…" at bounding box center [357, 540] width 9 height 25
checkbox input "true"
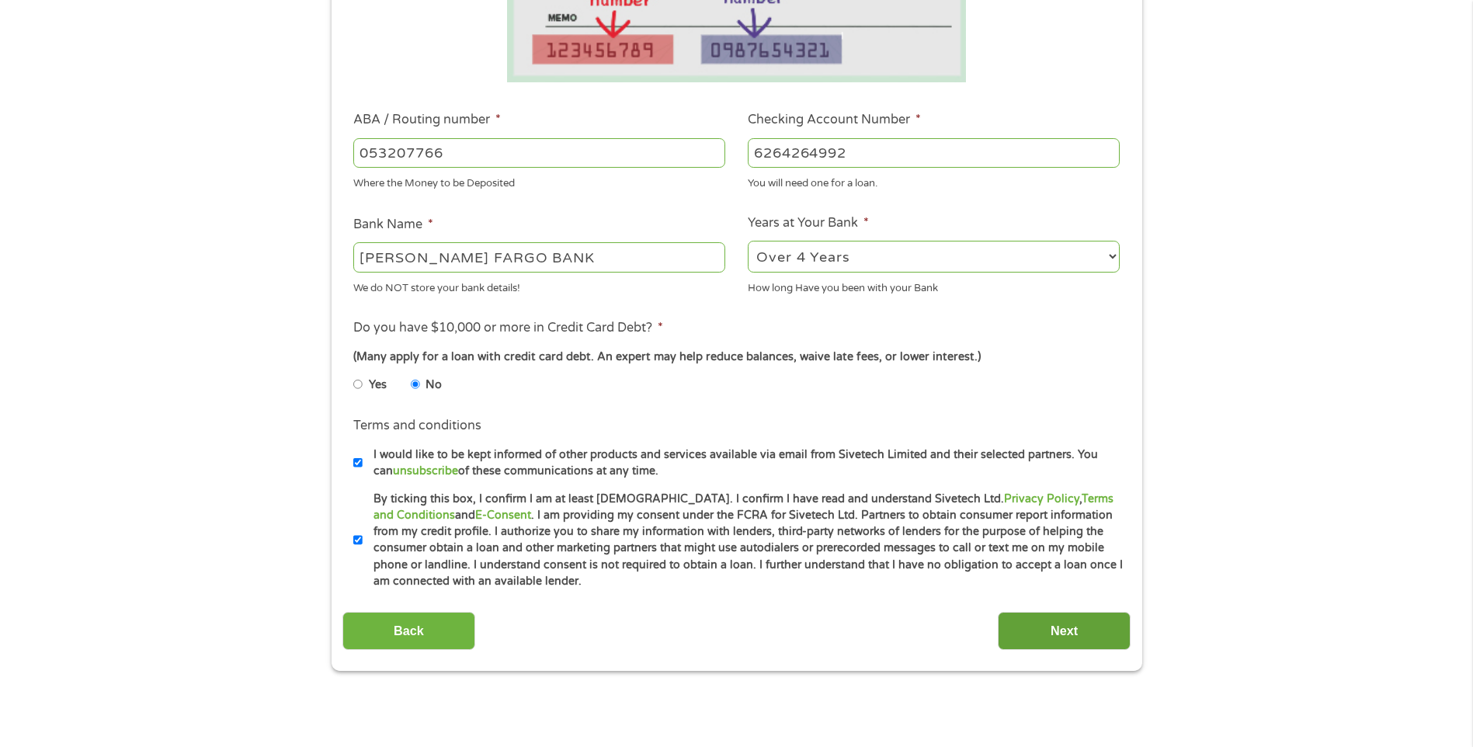
click at [1071, 632] on input "Next" at bounding box center [1064, 631] width 133 height 38
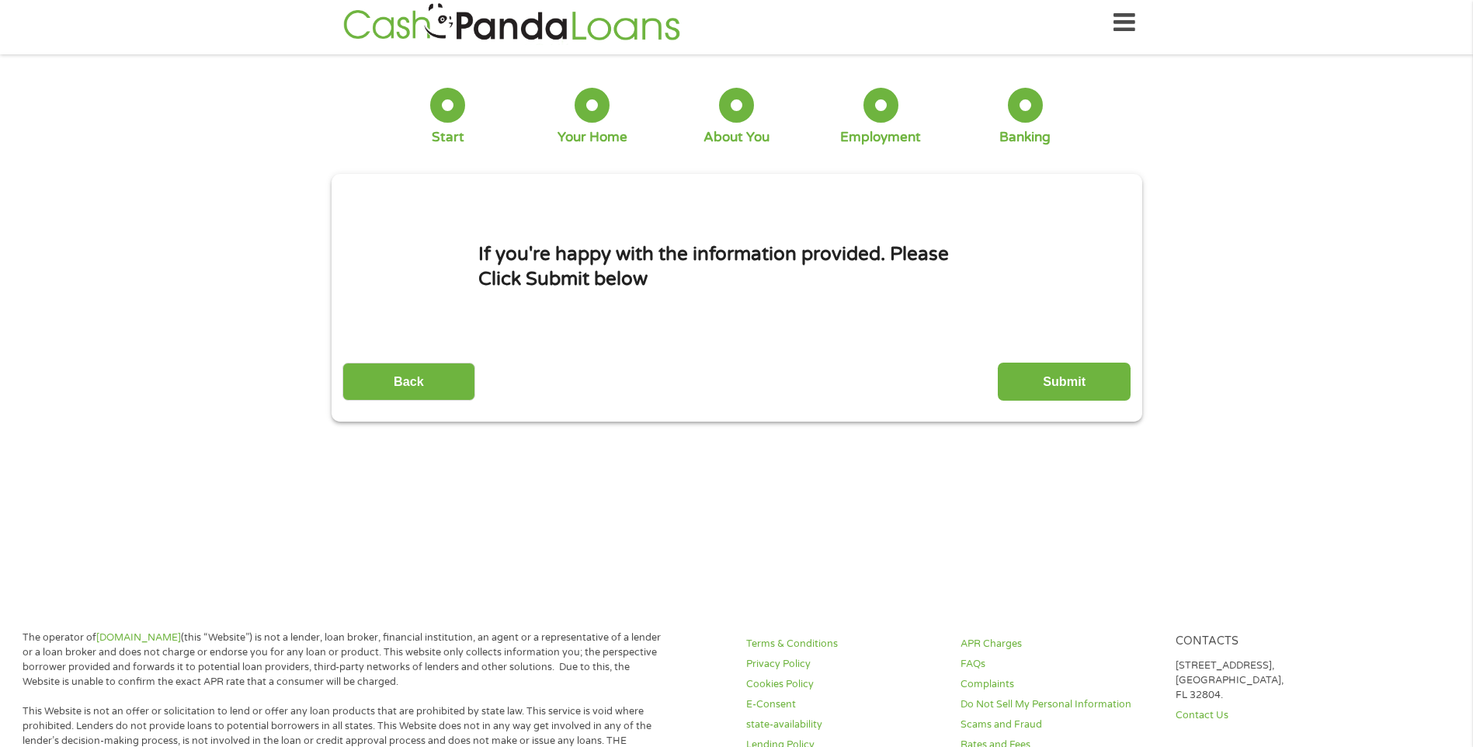
scroll to position [0, 0]
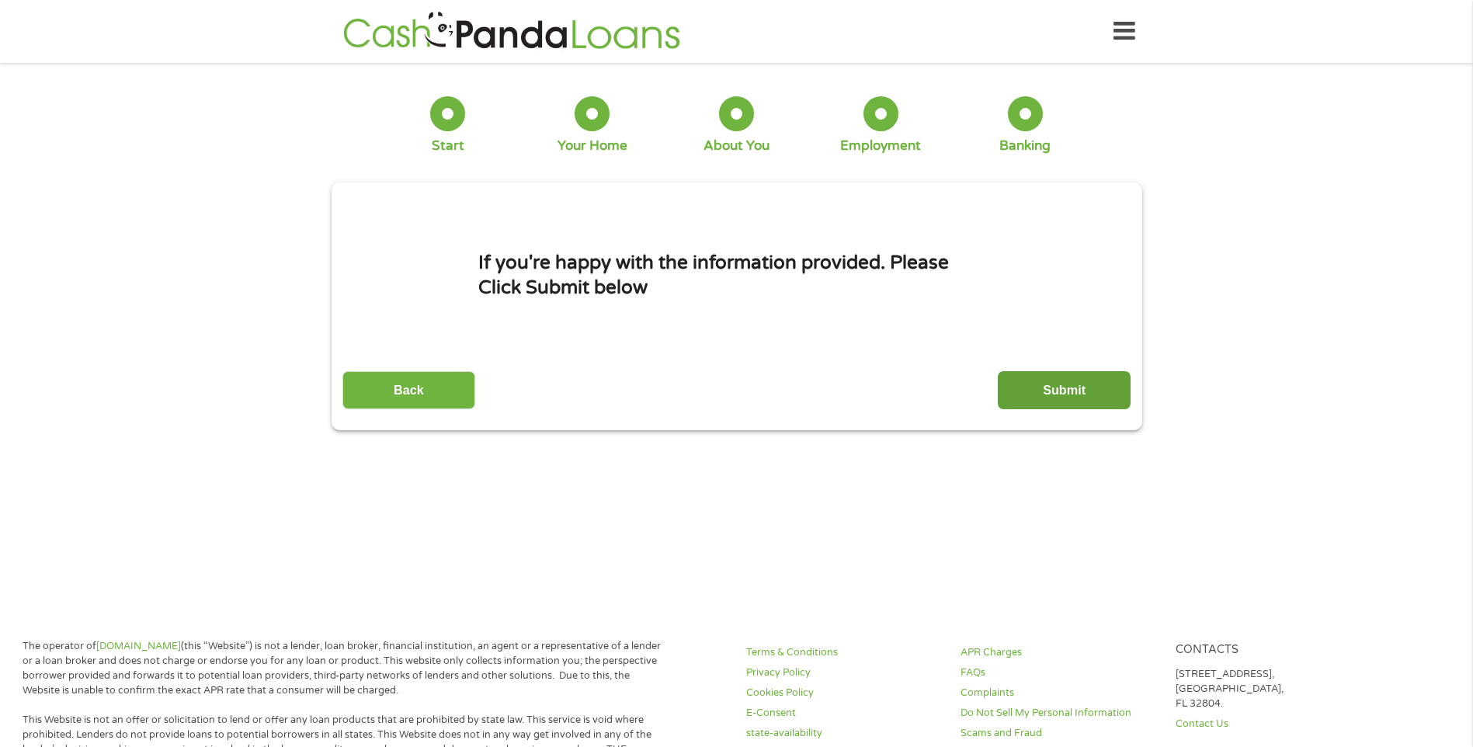
click at [1080, 396] on input "Submit" at bounding box center [1064, 390] width 133 height 38
